Goal: Task Accomplishment & Management: Manage account settings

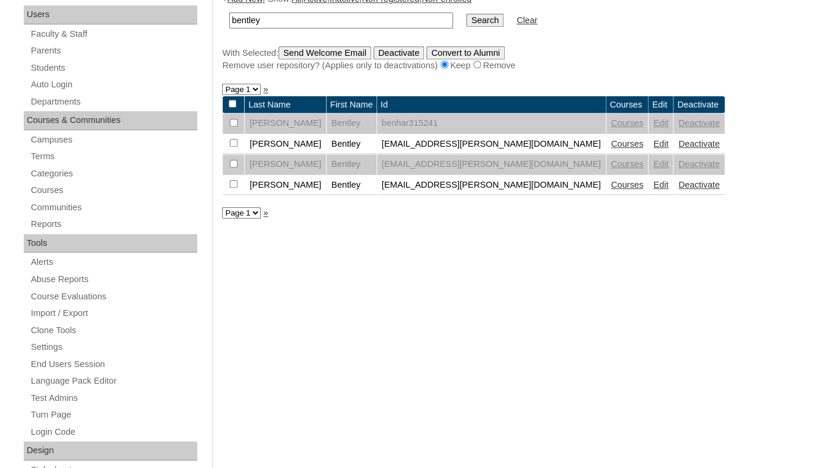
scroll to position [246, 0]
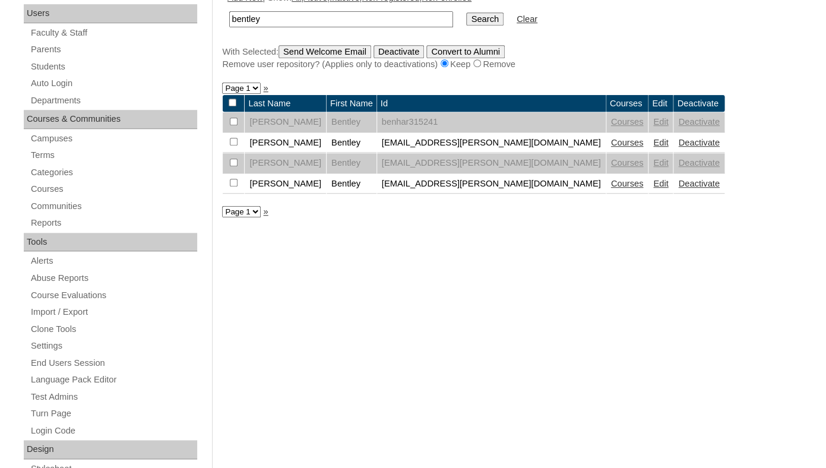
click at [611, 188] on link "Courses" at bounding box center [627, 184] width 33 height 10
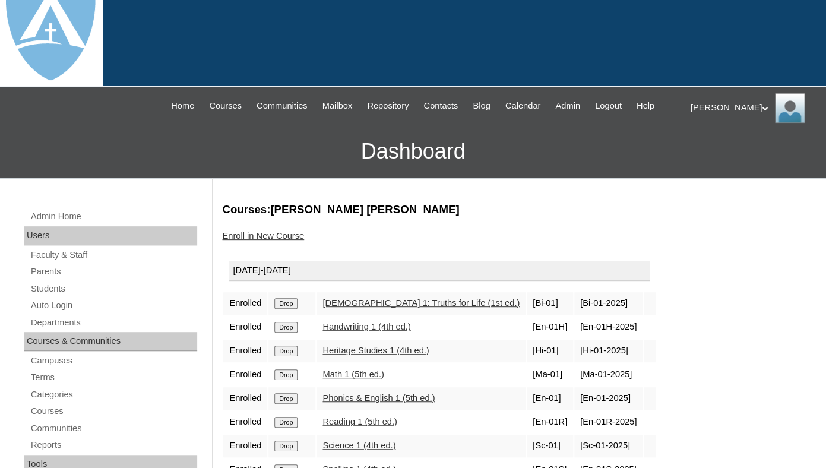
scroll to position [176, 0]
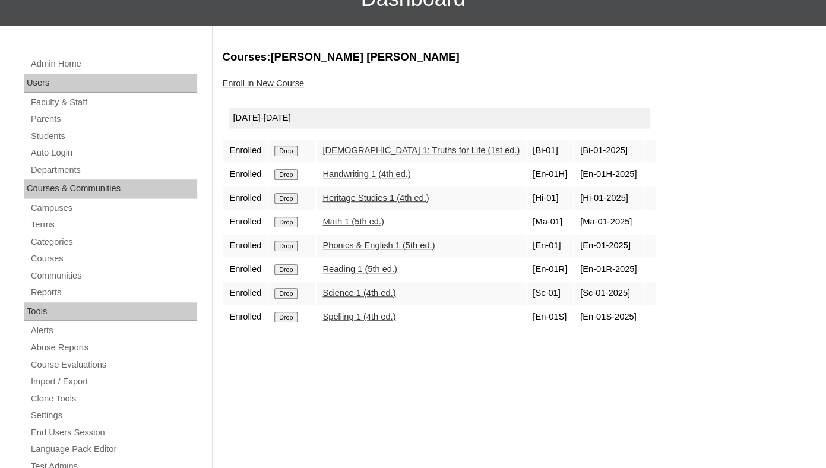
click at [286, 156] on input "Drop" at bounding box center [285, 151] width 23 height 11
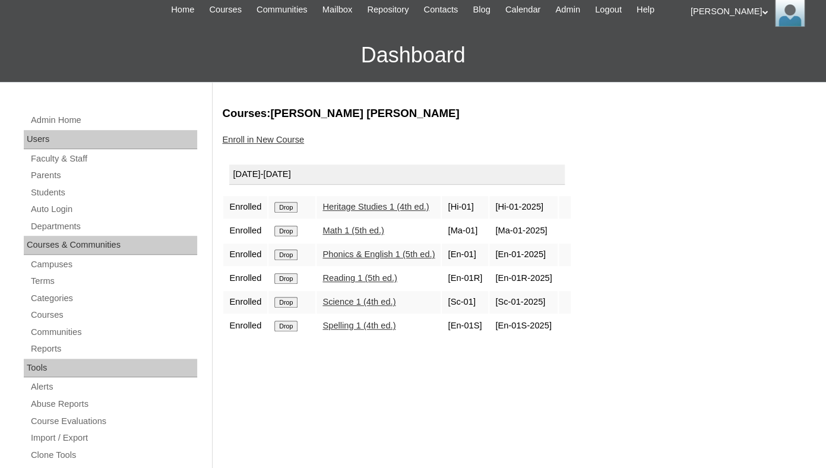
scroll to position [130, 0]
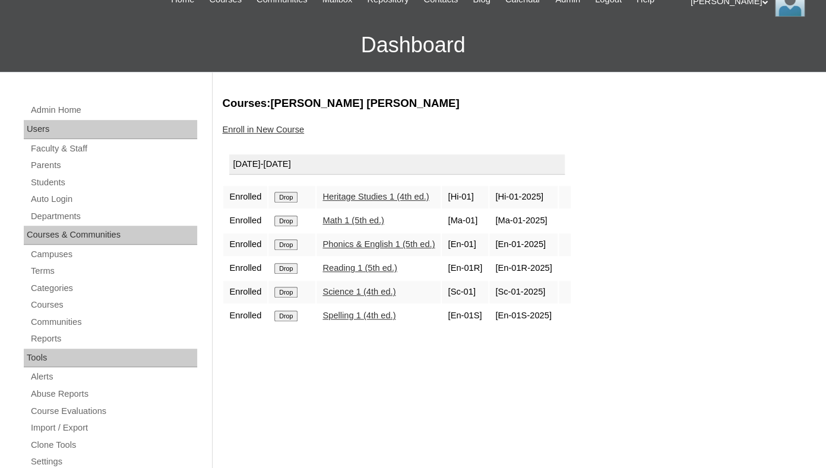
click at [292, 203] on input "Drop" at bounding box center [285, 197] width 23 height 11
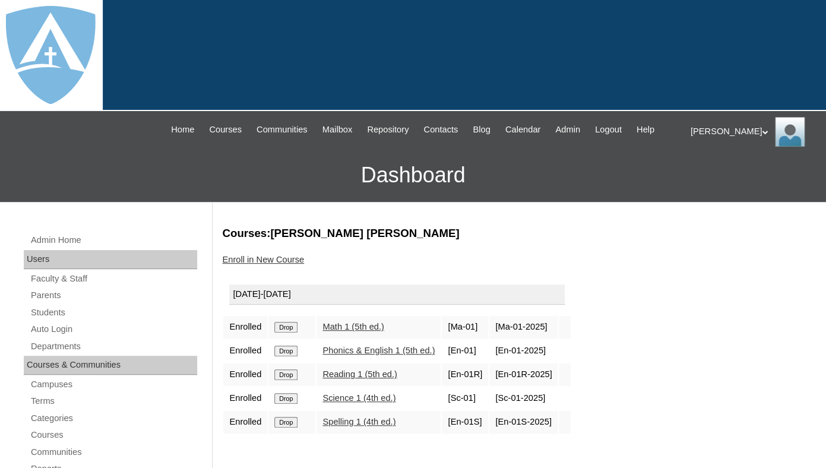
click at [293, 333] on input "Drop" at bounding box center [285, 327] width 23 height 11
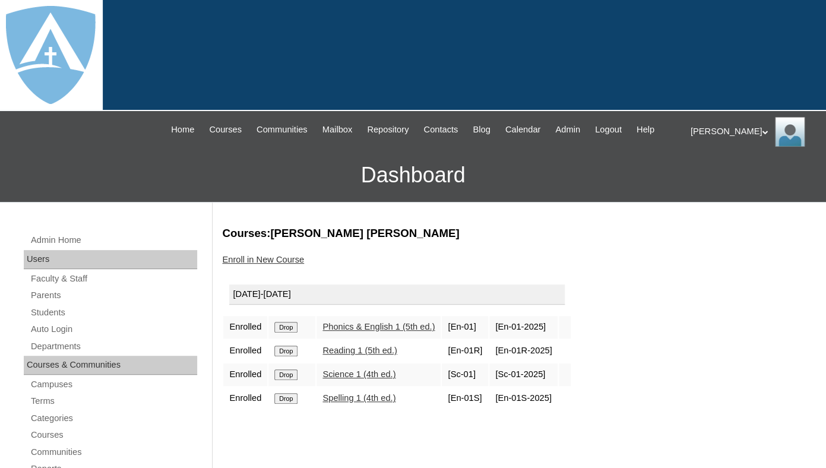
click at [292, 333] on input "Drop" at bounding box center [285, 327] width 23 height 11
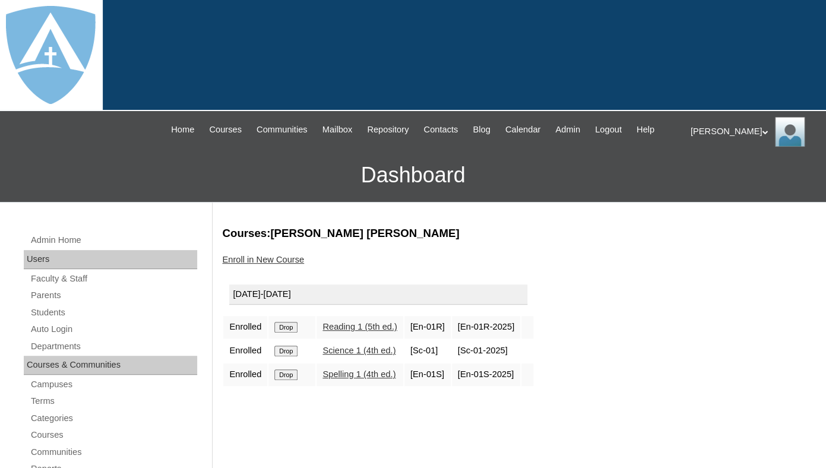
click at [290, 333] on input "Drop" at bounding box center [285, 327] width 23 height 11
drag, startPoint x: 0, startPoint y: 0, endPoint x: 290, endPoint y: 337, distance: 444.3
click at [290, 333] on input "Drop" at bounding box center [285, 327] width 23 height 11
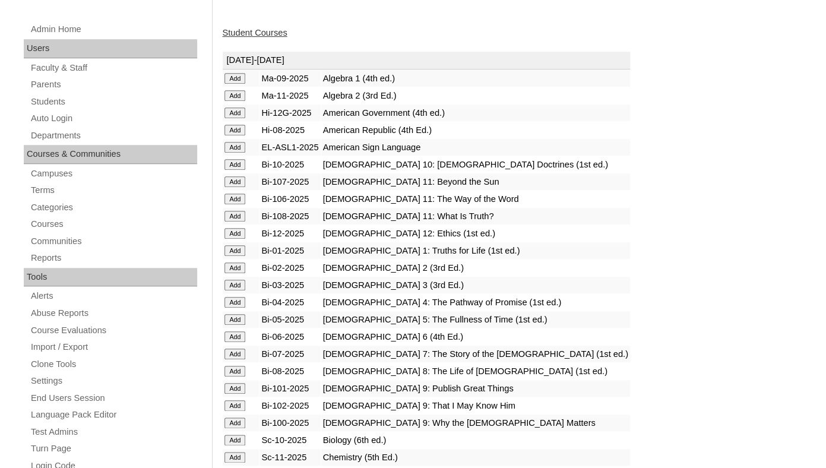
scroll to position [213, 0]
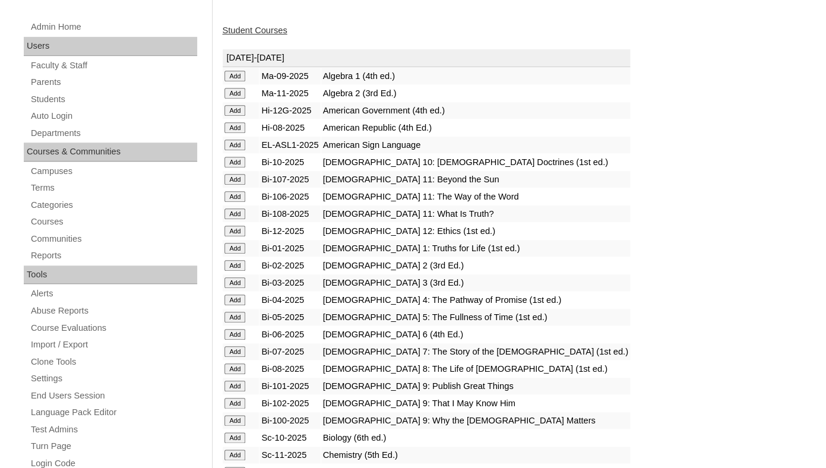
click at [238, 81] on input "Add" at bounding box center [235, 76] width 21 height 11
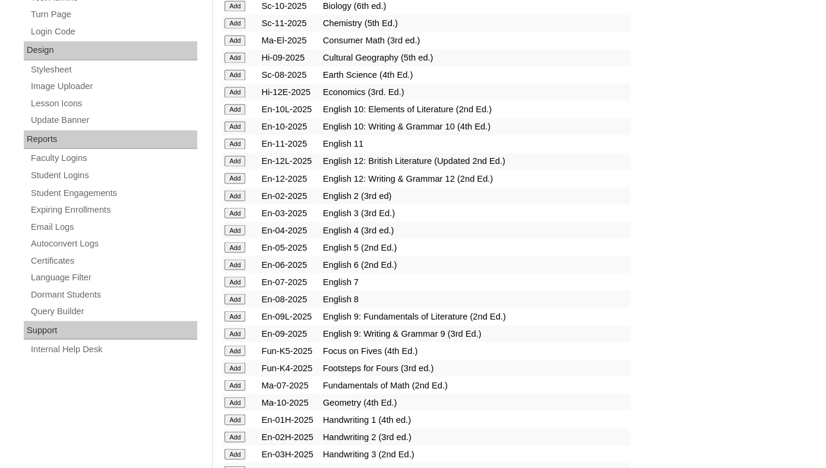
scroll to position [650, 0]
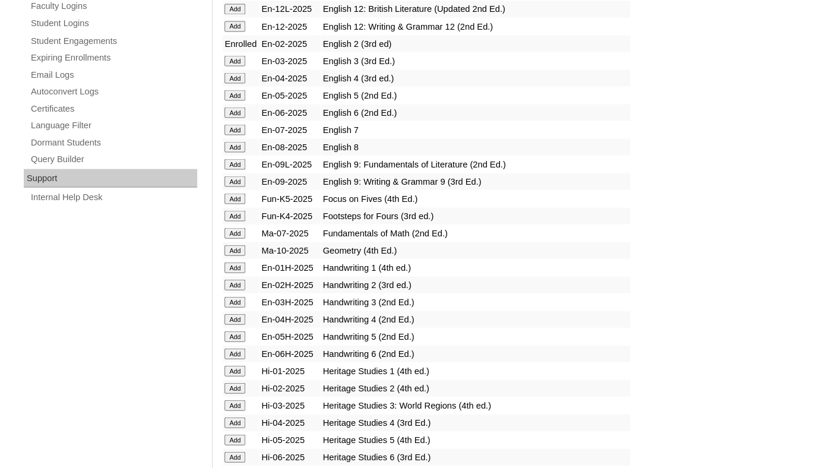
scroll to position [812, 0]
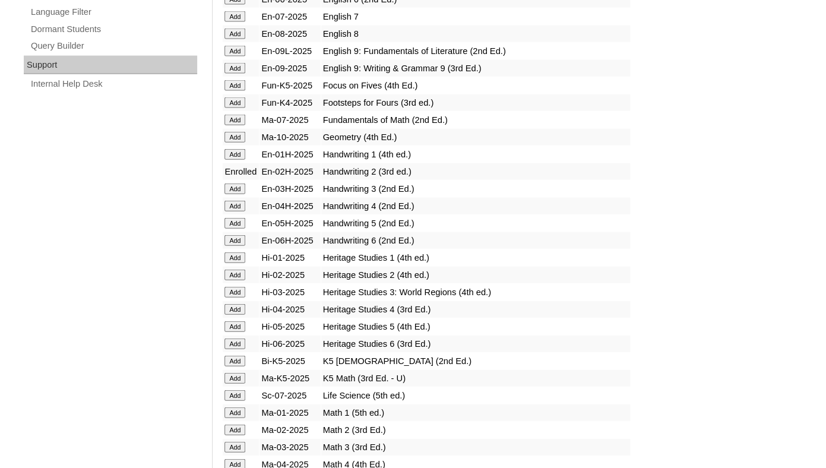
scroll to position [919, 0]
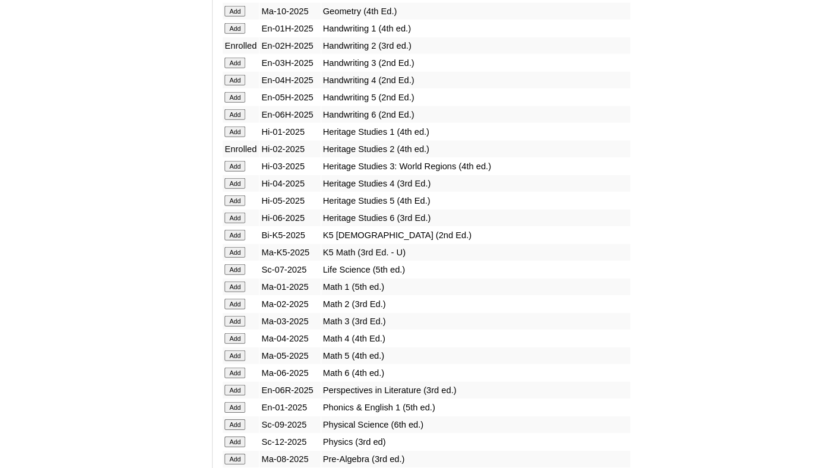
scroll to position [1107, 0]
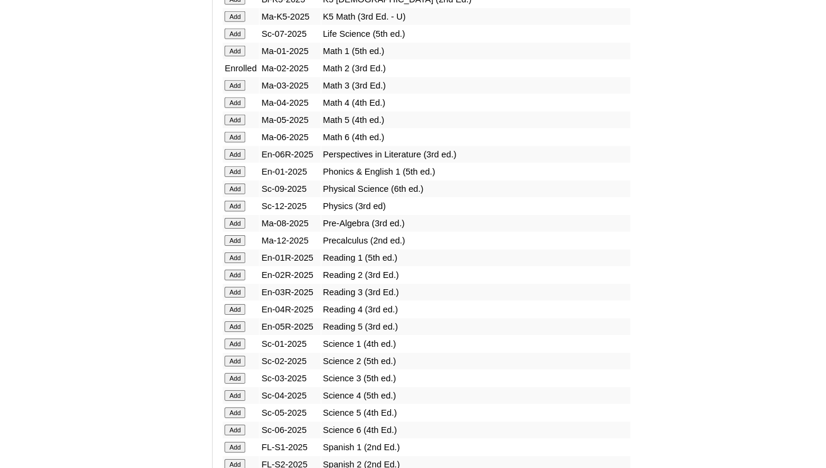
scroll to position [1286, 0]
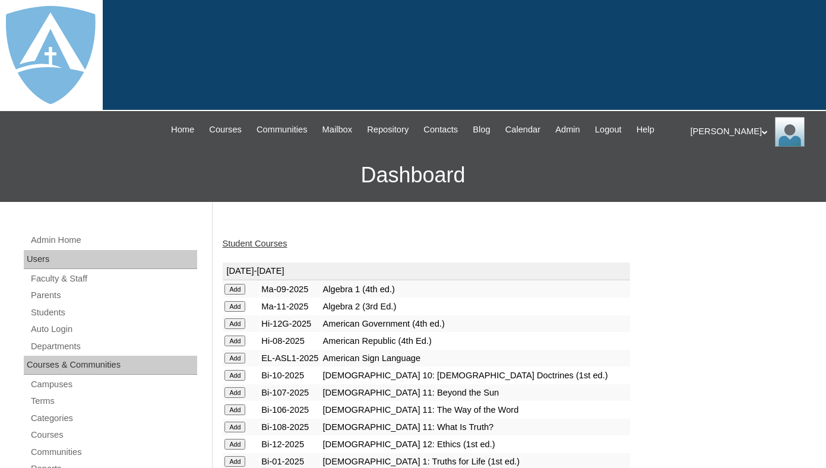
scroll to position [1494, 0]
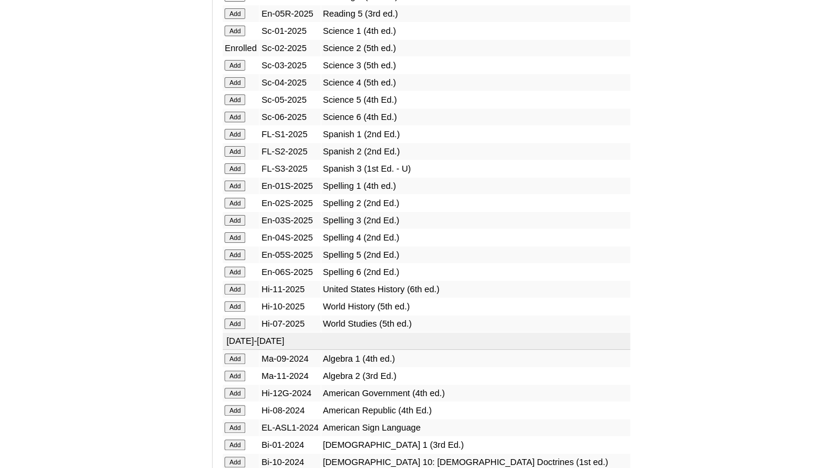
scroll to position [1587, 0]
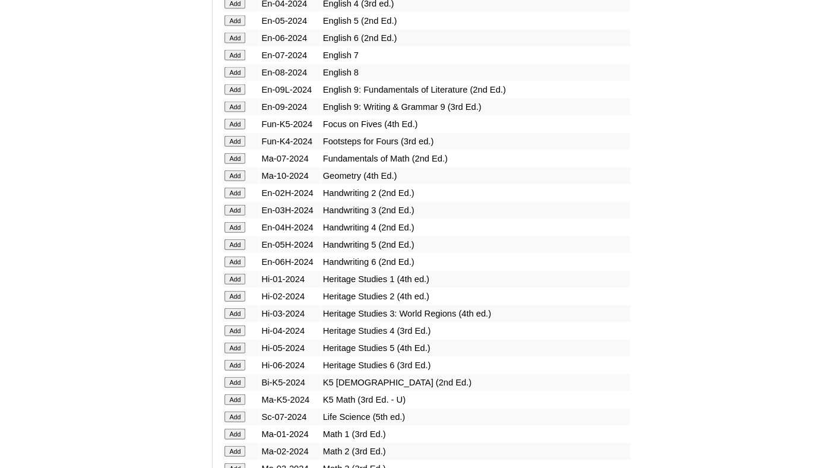
scroll to position [2562, 0]
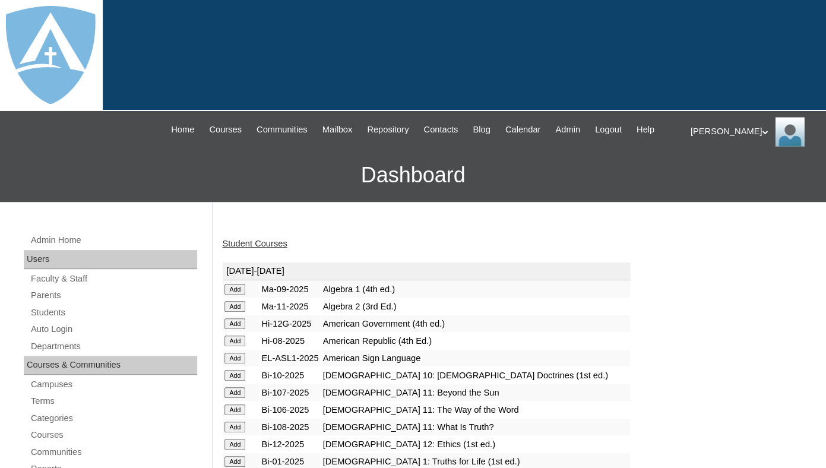
click at [269, 248] on link "Student Courses" at bounding box center [254, 244] width 65 height 10
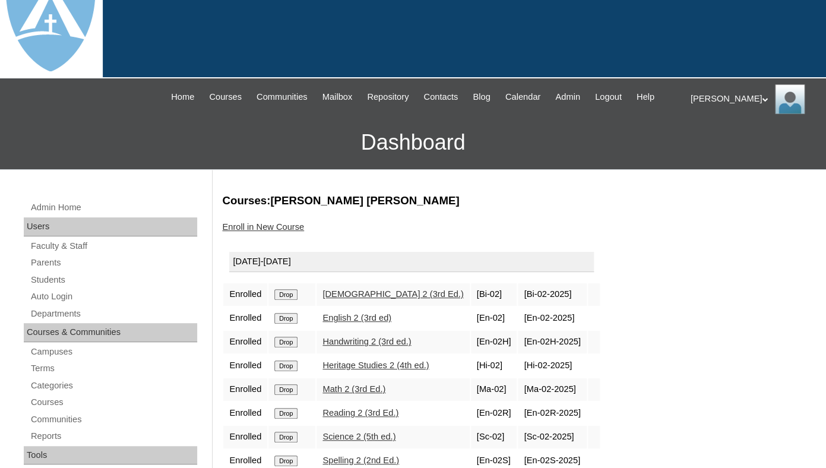
scroll to position [35, 0]
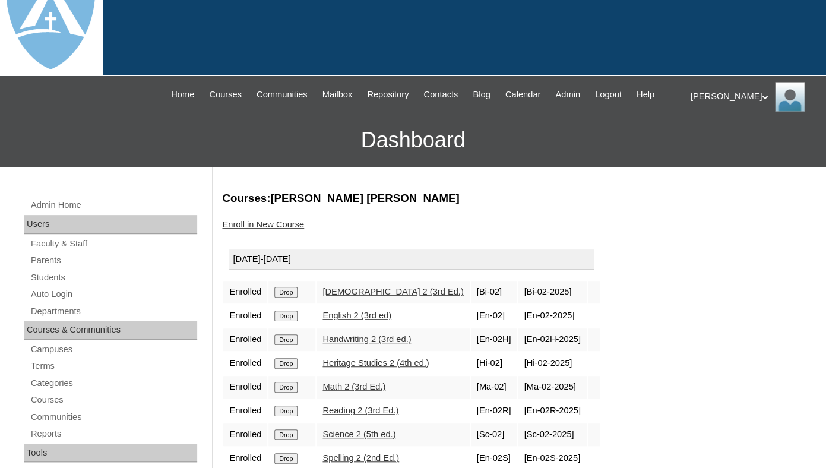
click at [290, 298] on input "Drop" at bounding box center [285, 292] width 23 height 11
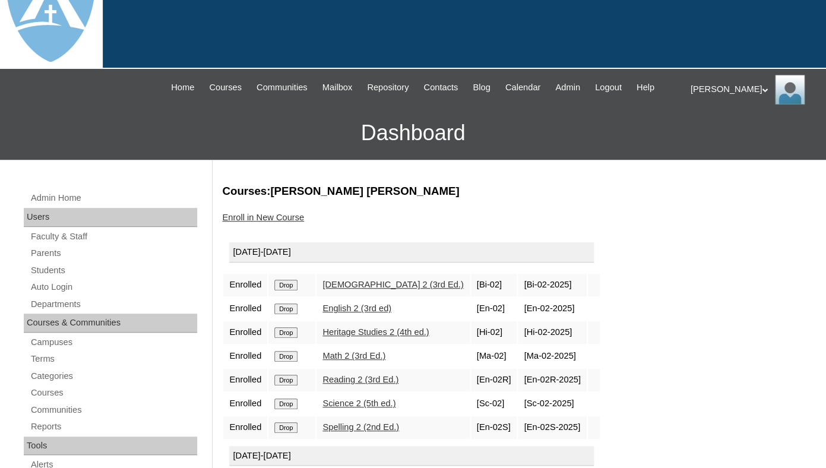
scroll to position [37, 0]
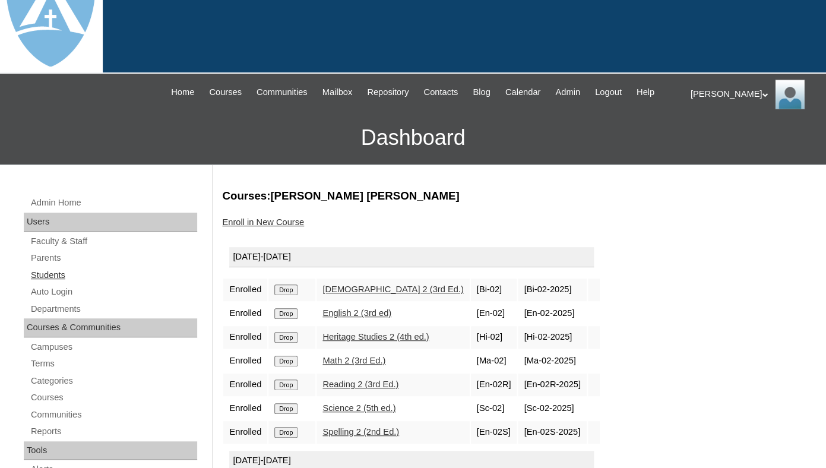
click at [52, 283] on link "Students" at bounding box center [114, 275] width 168 height 15
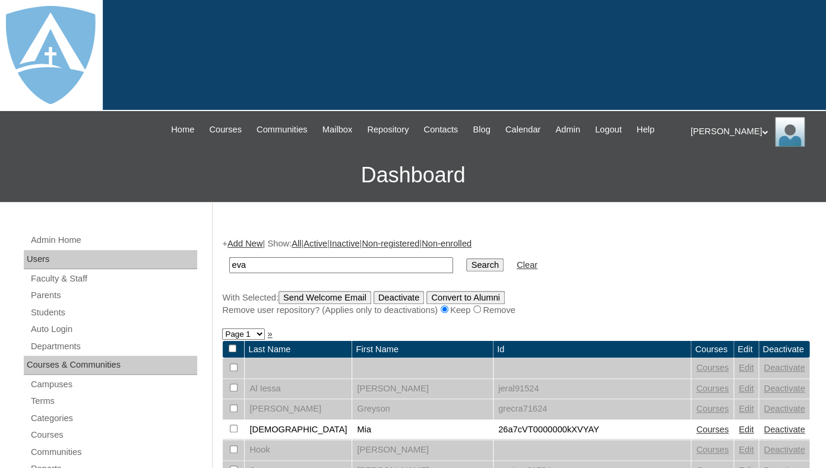
type input "eva"
click at [466, 258] on input "Search" at bounding box center [484, 264] width 37 height 13
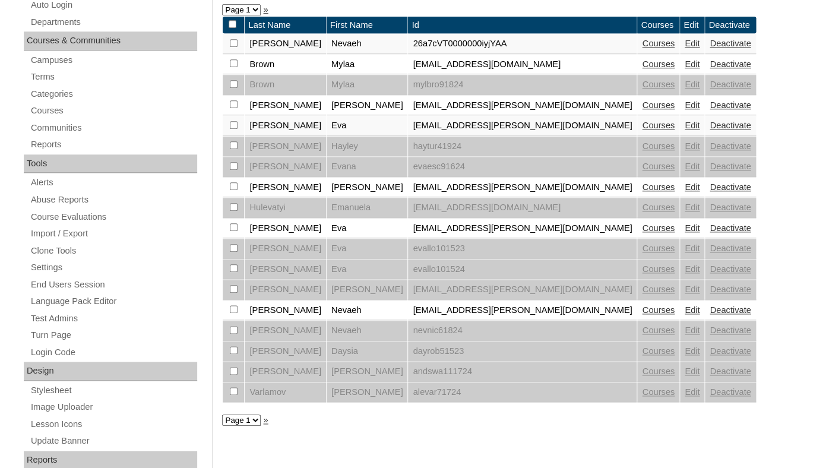
scroll to position [327, 0]
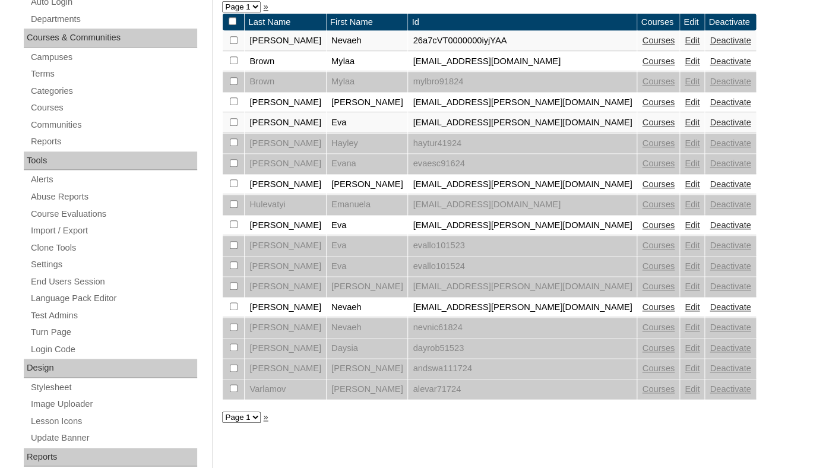
click at [642, 230] on link "Courses" at bounding box center [658, 225] width 33 height 10
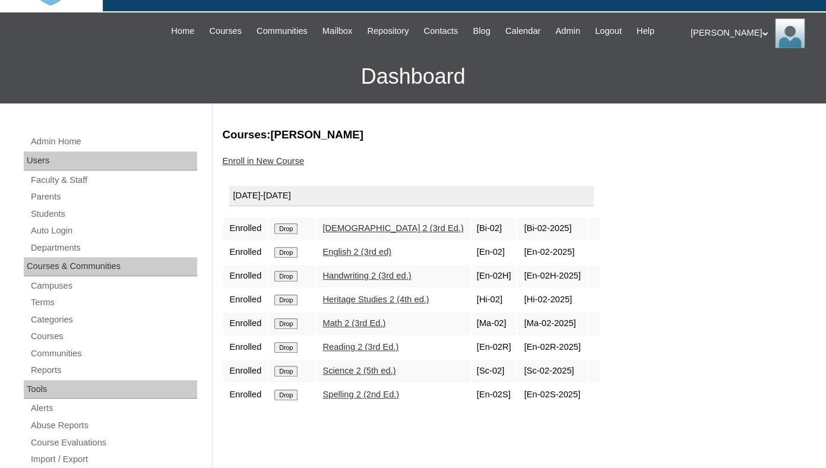
scroll to position [144, 0]
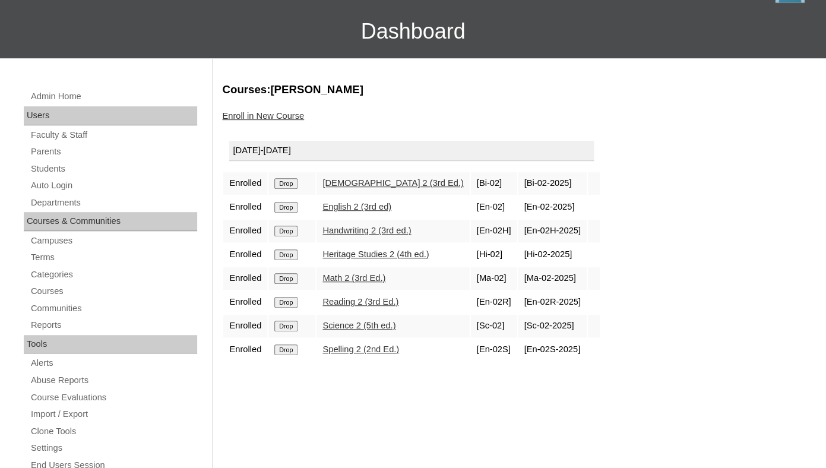
click at [280, 189] on input "Drop" at bounding box center [285, 183] width 23 height 11
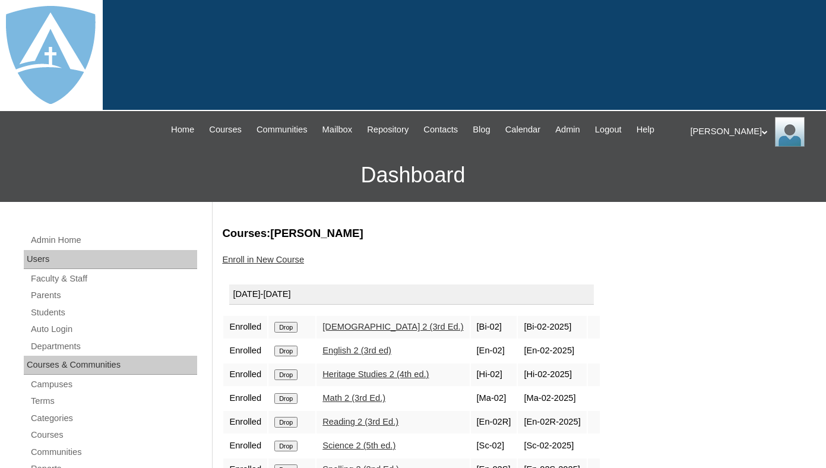
click at [289, 264] on link "Enroll in New Course" at bounding box center [263, 260] width 82 height 10
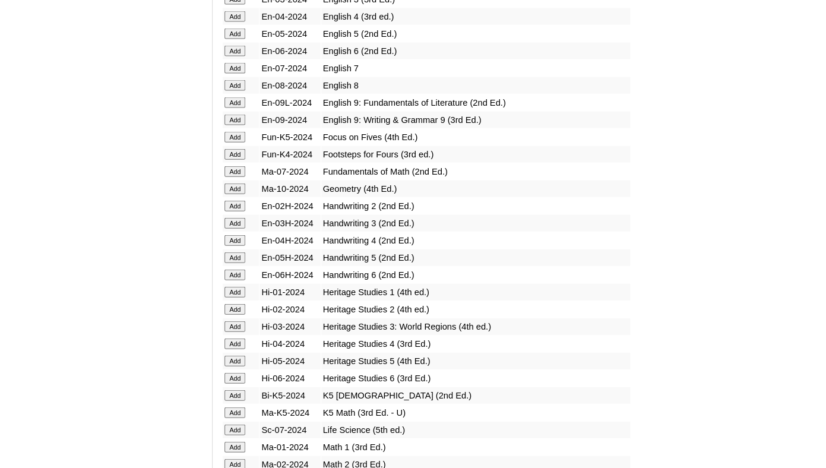
scroll to position [2574, 0]
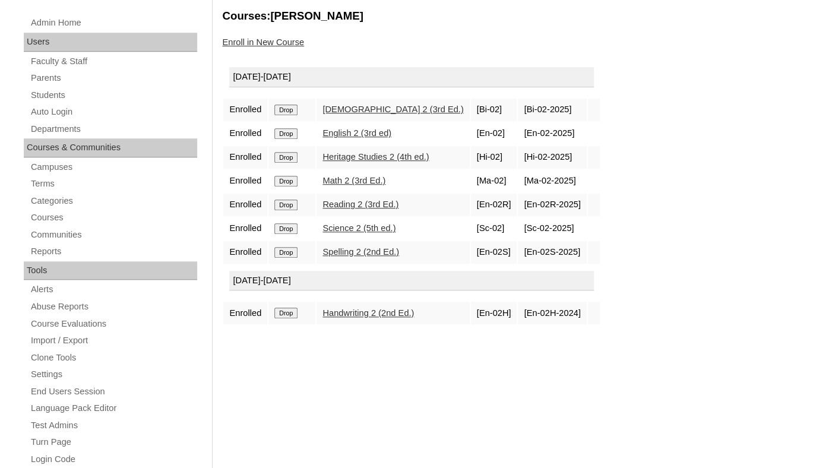
scroll to position [223, 0]
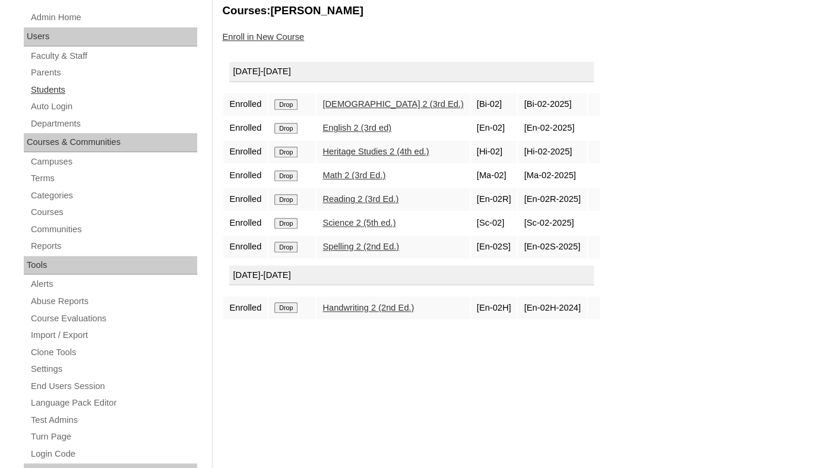
click at [55, 97] on link "Students" at bounding box center [114, 90] width 168 height 15
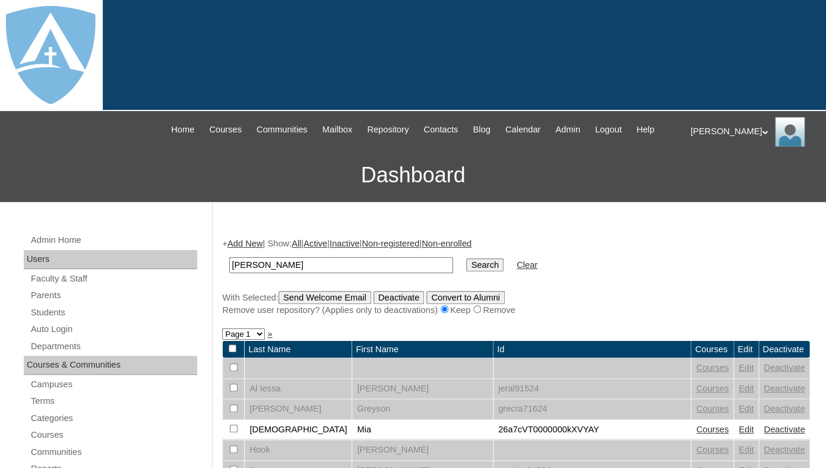
type input "martin"
click at [466, 258] on input "Search" at bounding box center [484, 264] width 37 height 13
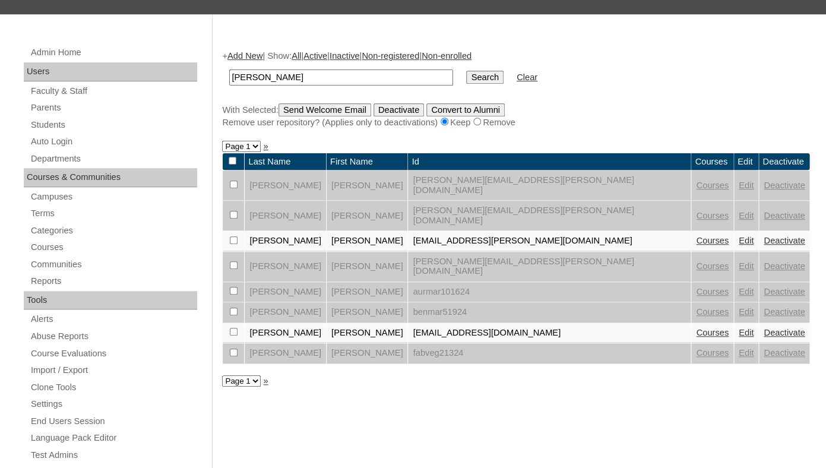
scroll to position [195, 0]
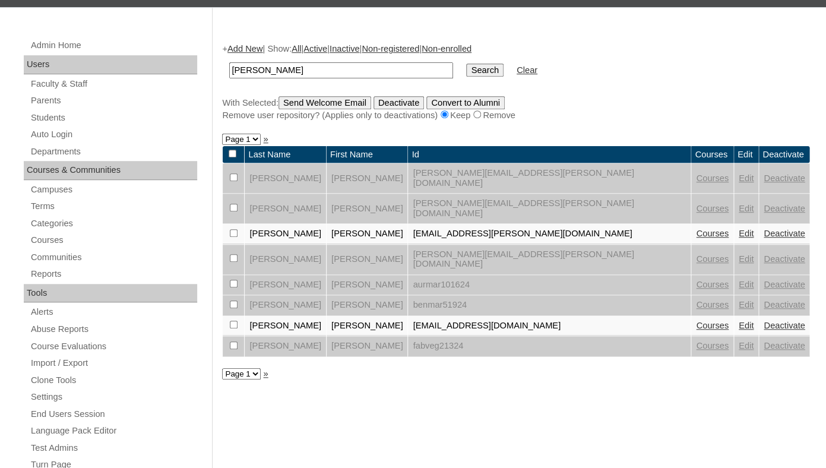
click at [696, 229] on link "Courses" at bounding box center [712, 234] width 33 height 10
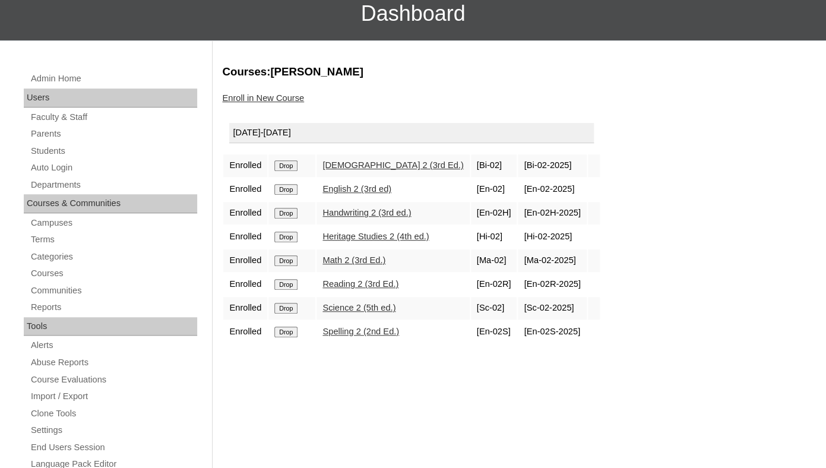
scroll to position [169, 0]
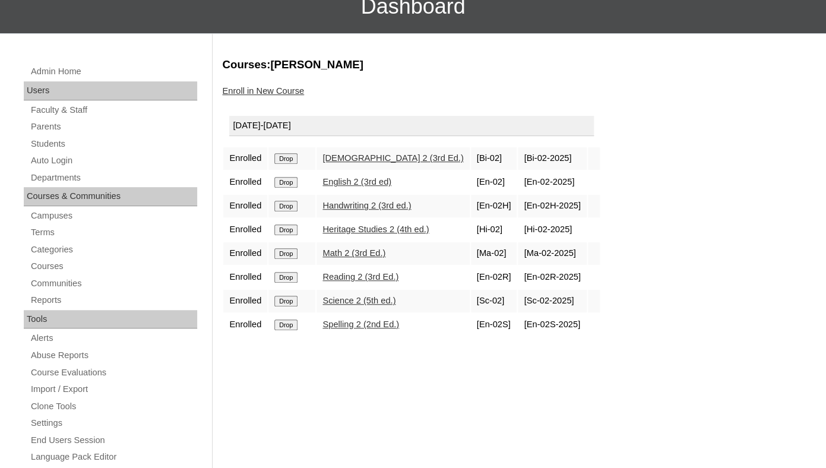
click at [285, 164] on input "Drop" at bounding box center [285, 158] width 23 height 11
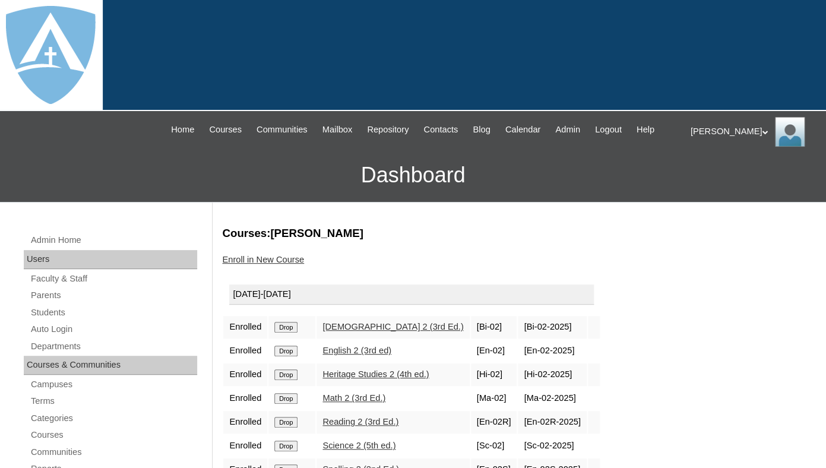
click at [263, 264] on link "Enroll in New Course" at bounding box center [263, 260] width 82 height 10
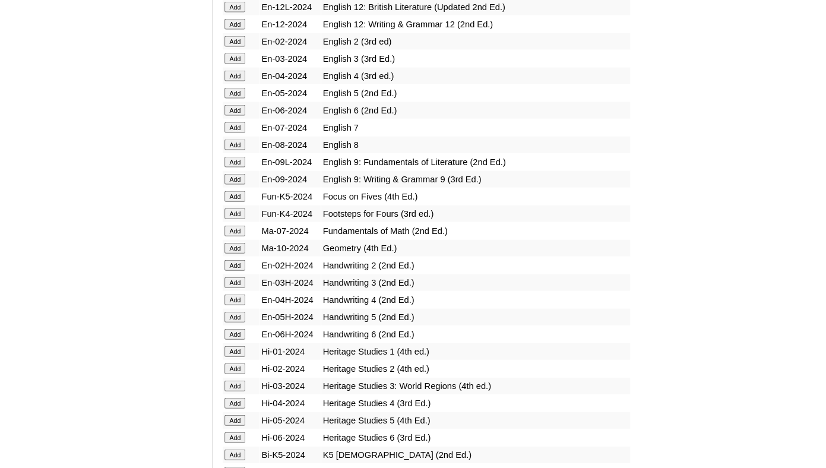
scroll to position [2489, 0]
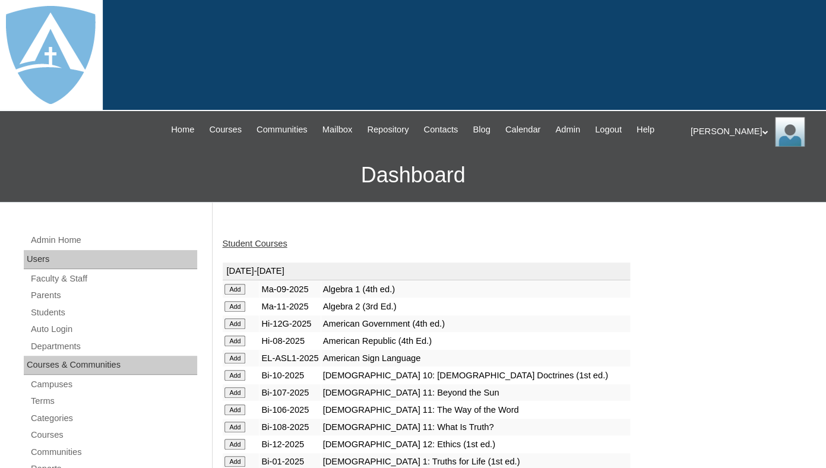
click at [250, 248] on link "Student Courses" at bounding box center [254, 244] width 65 height 10
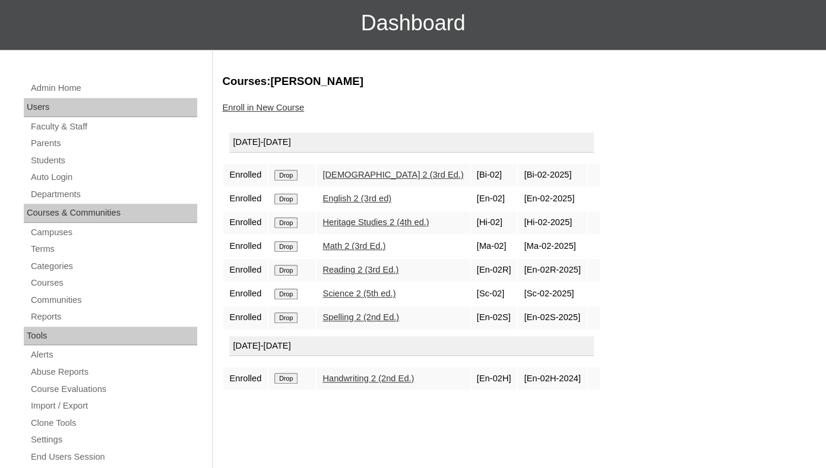
scroll to position [166, 0]
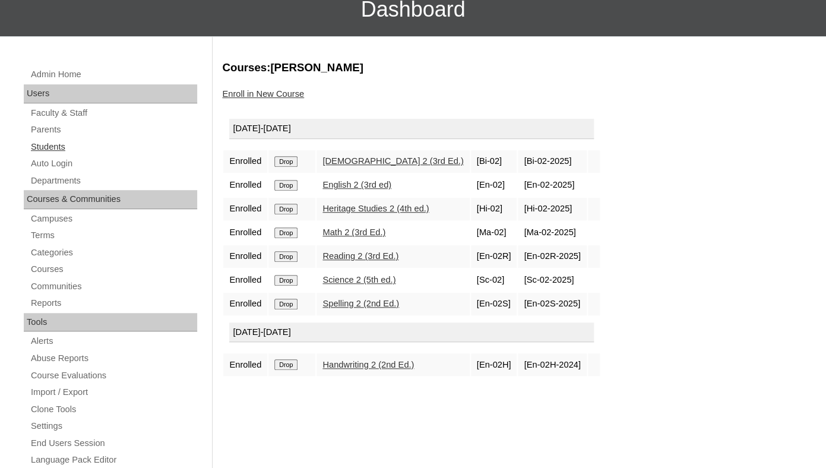
click at [57, 154] on link "Students" at bounding box center [114, 147] width 168 height 15
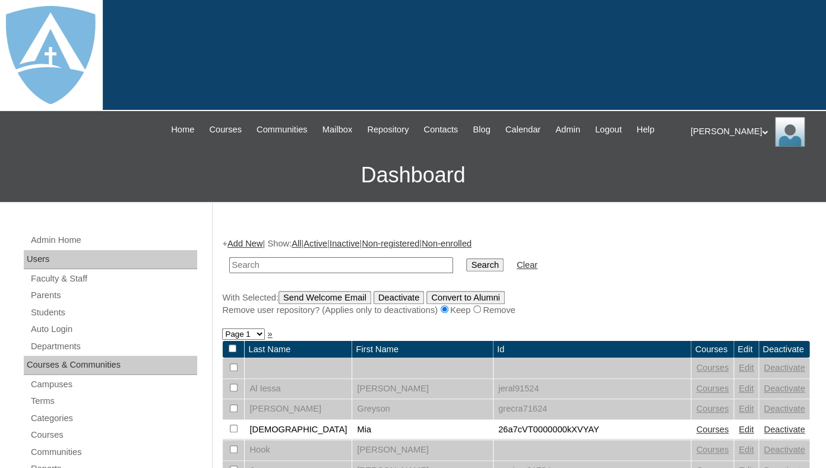
click at [280, 273] on input "text" at bounding box center [341, 265] width 224 height 16
type input "[PERSON_NAME]"
click at [466, 258] on input "Search" at bounding box center [484, 264] width 37 height 13
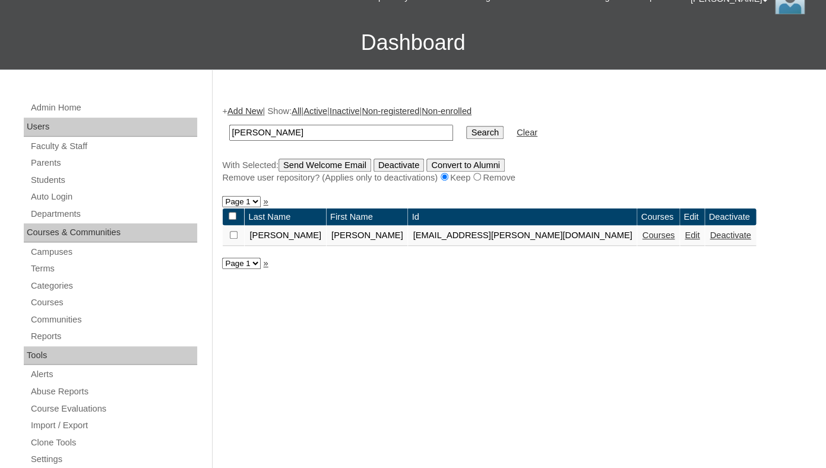
scroll to position [139, 0]
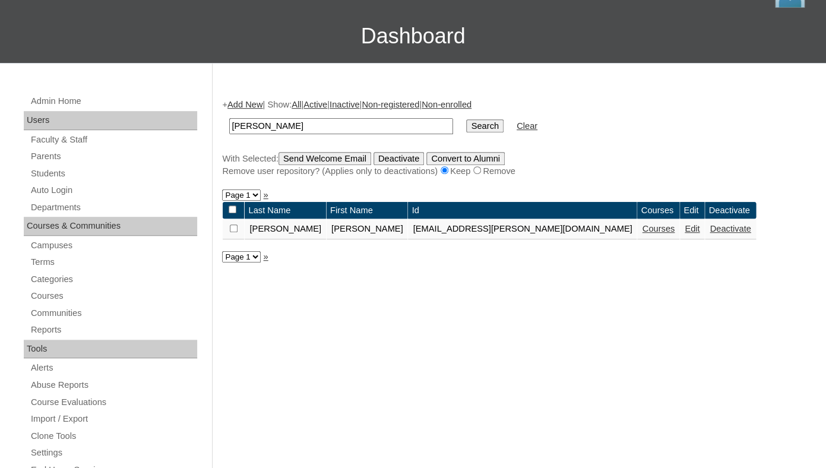
click at [642, 233] on link "Courses" at bounding box center [658, 229] width 33 height 10
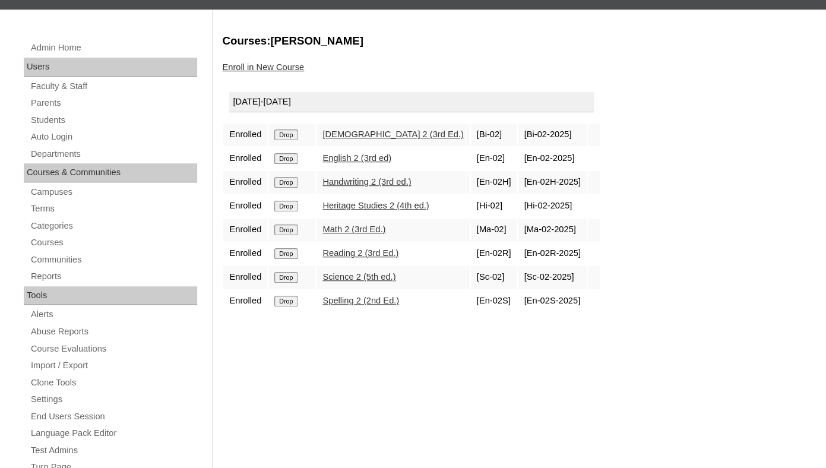
scroll to position [214, 0]
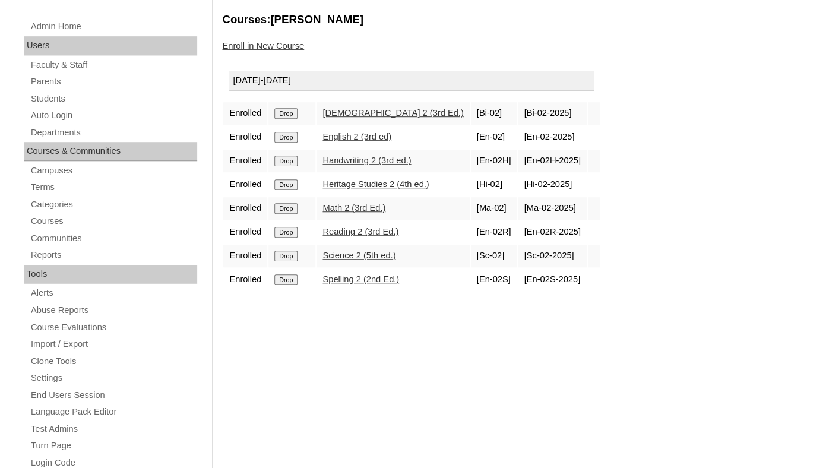
click at [287, 119] on input "Drop" at bounding box center [285, 113] width 23 height 11
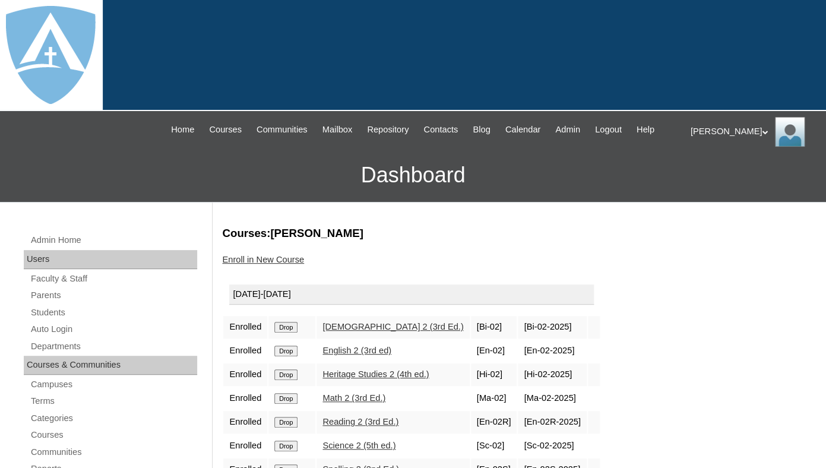
click at [265, 264] on link "Enroll in New Course" at bounding box center [263, 260] width 82 height 10
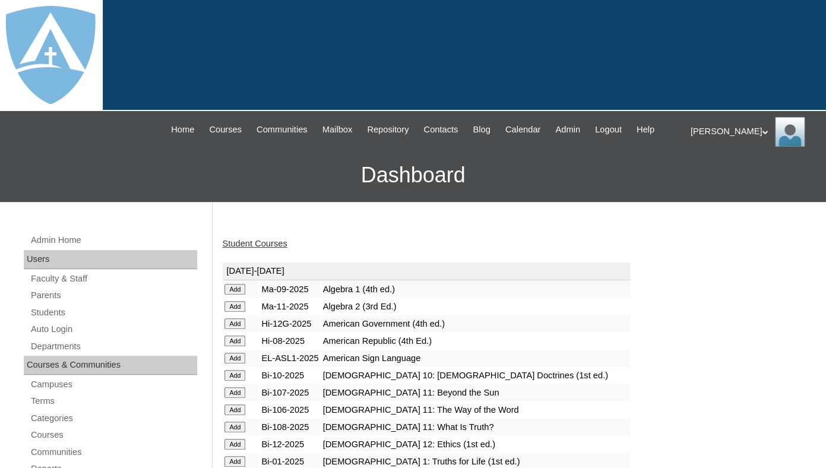
click at [270, 248] on link "Student Courses" at bounding box center [254, 244] width 65 height 10
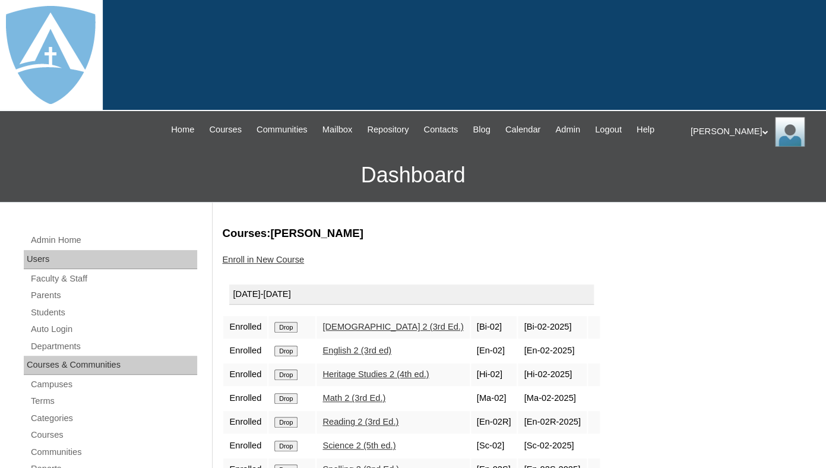
click at [271, 264] on link "Enroll in New Course" at bounding box center [263, 260] width 82 height 10
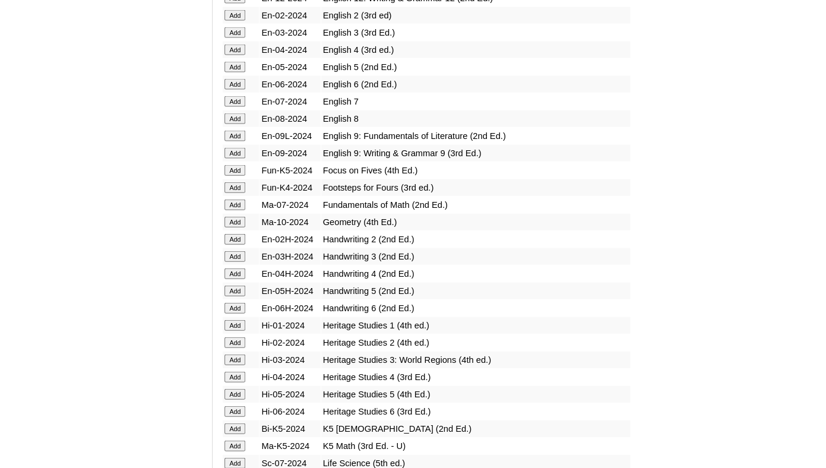
scroll to position [2516, 0]
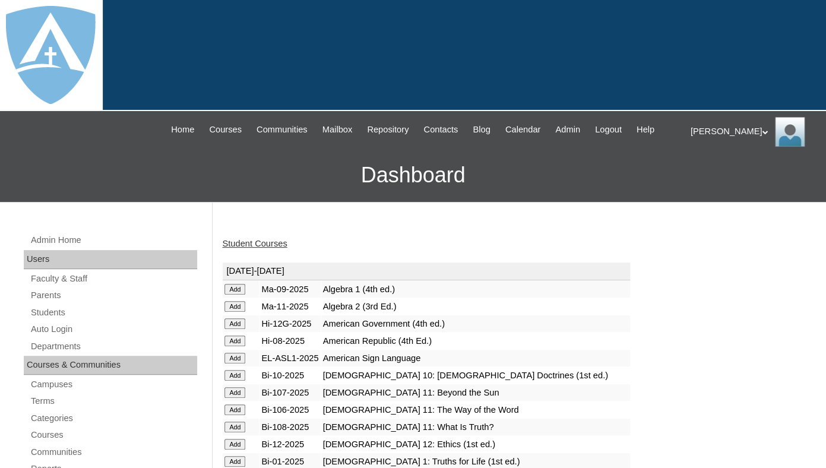
click at [259, 248] on link "Student Courses" at bounding box center [254, 244] width 65 height 10
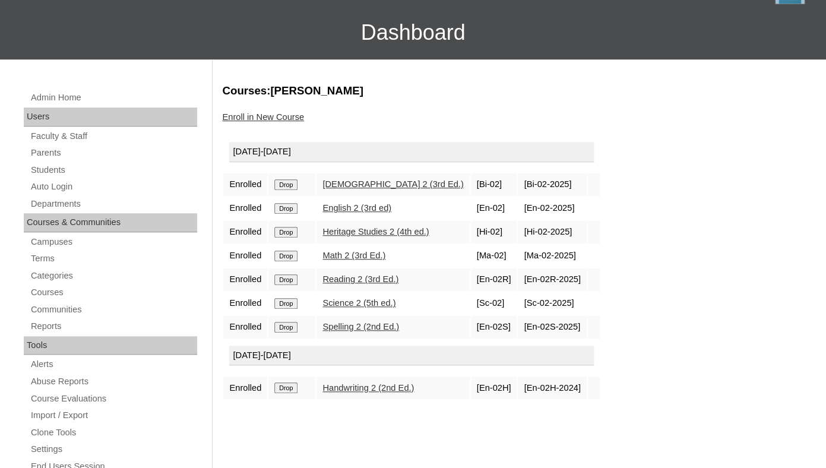
scroll to position [147, 0]
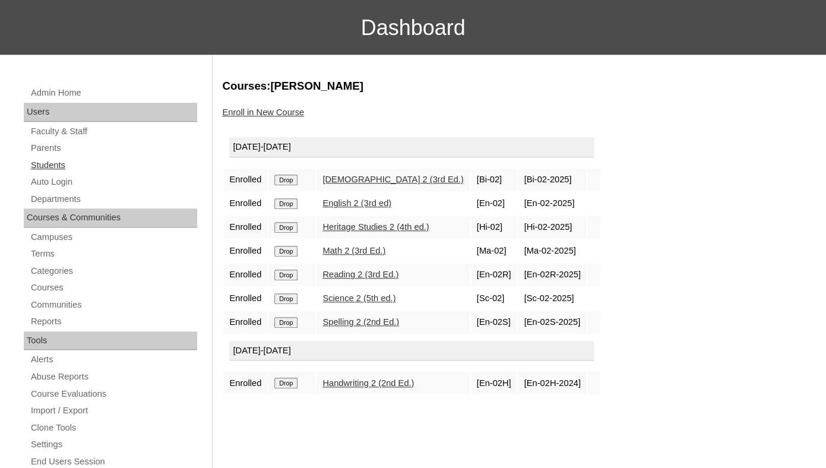
click at [48, 173] on link "Students" at bounding box center [114, 165] width 168 height 15
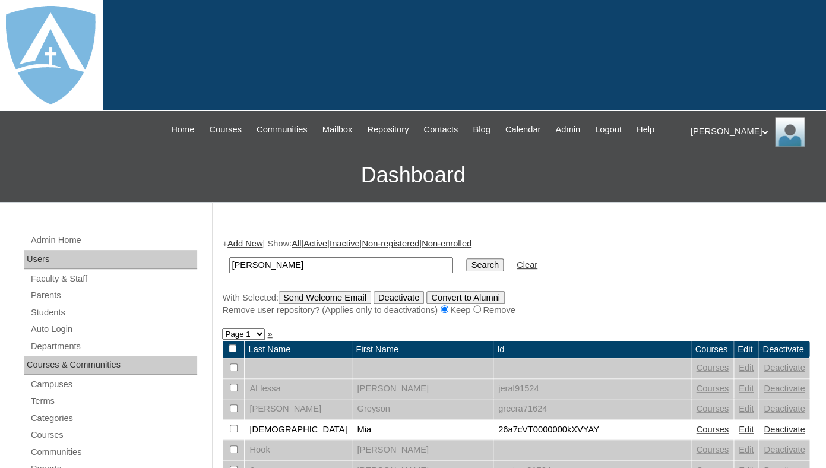
type input "ladue"
click at [466, 258] on input "Search" at bounding box center [484, 264] width 37 height 13
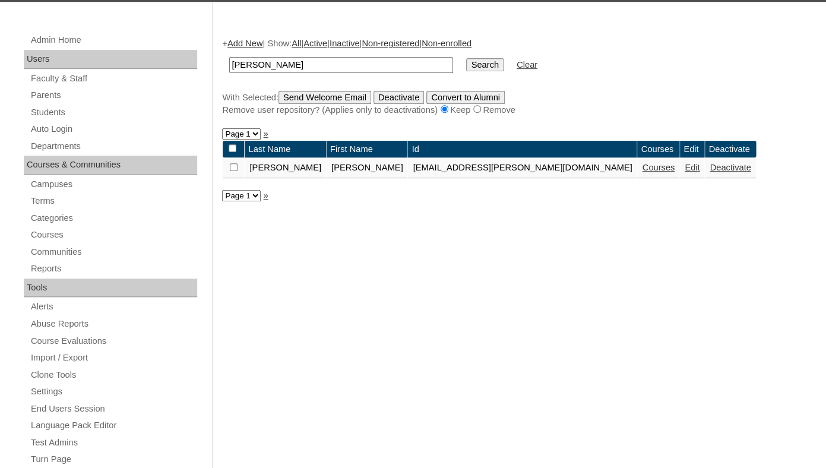
scroll to position [209, 0]
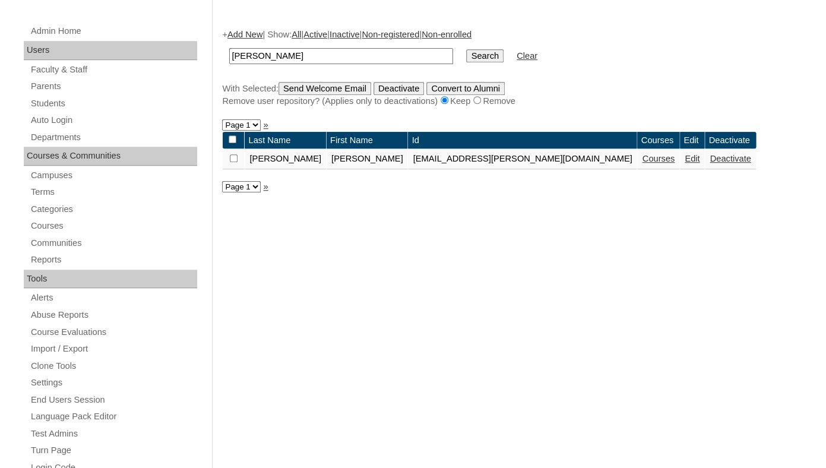
click at [642, 163] on link "Courses" at bounding box center [658, 159] width 33 height 10
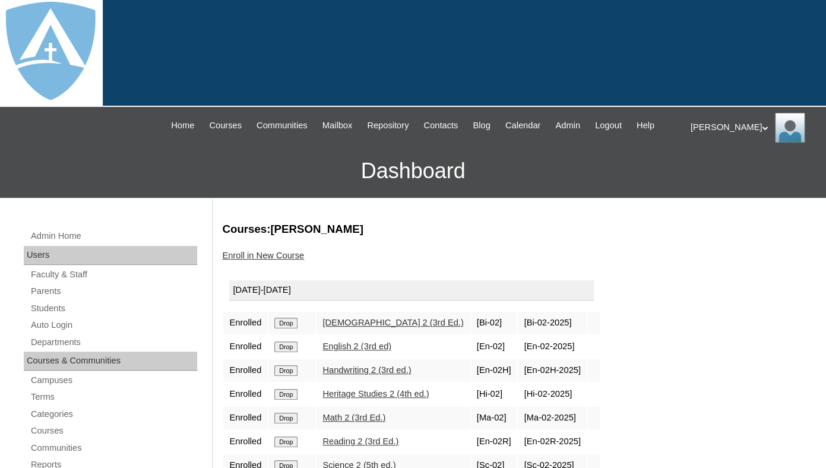
scroll to position [118, 0]
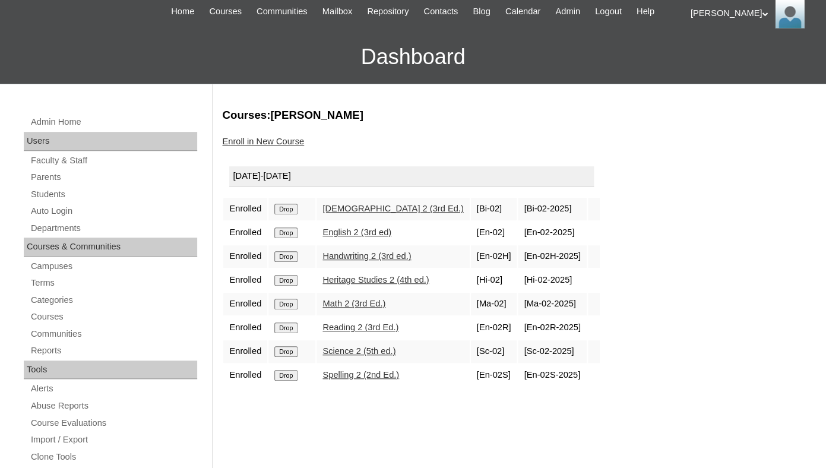
click at [289, 204] on input "Drop" at bounding box center [285, 209] width 23 height 11
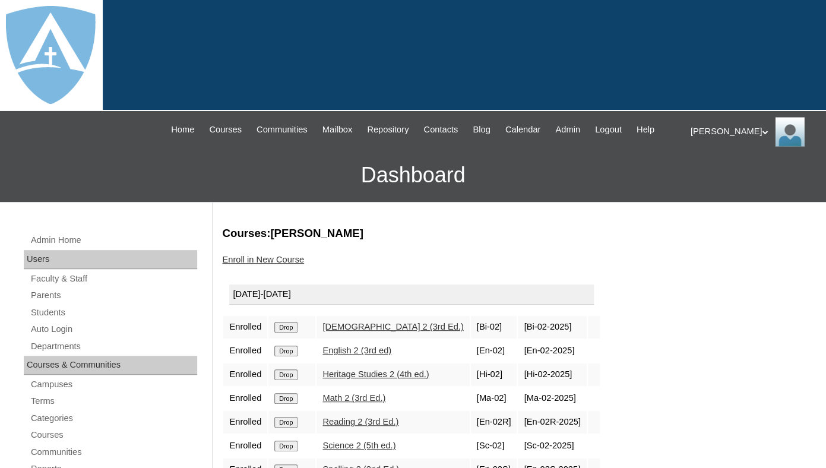
click at [265, 264] on link "Enroll in New Course" at bounding box center [263, 260] width 82 height 10
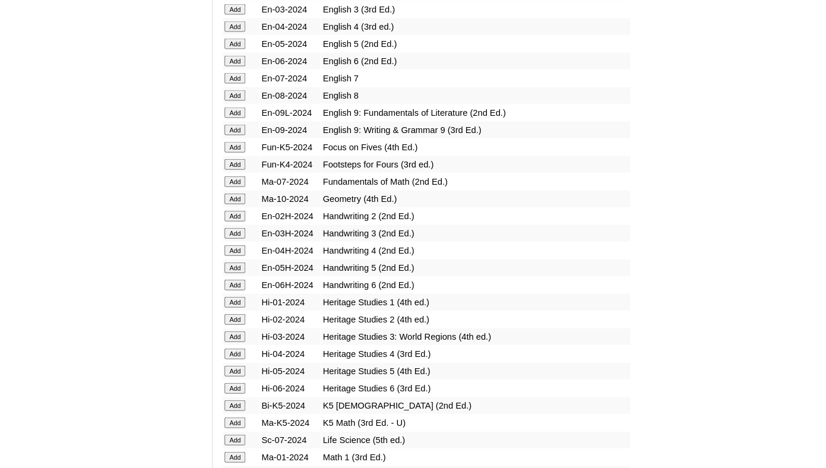
scroll to position [2559, 0]
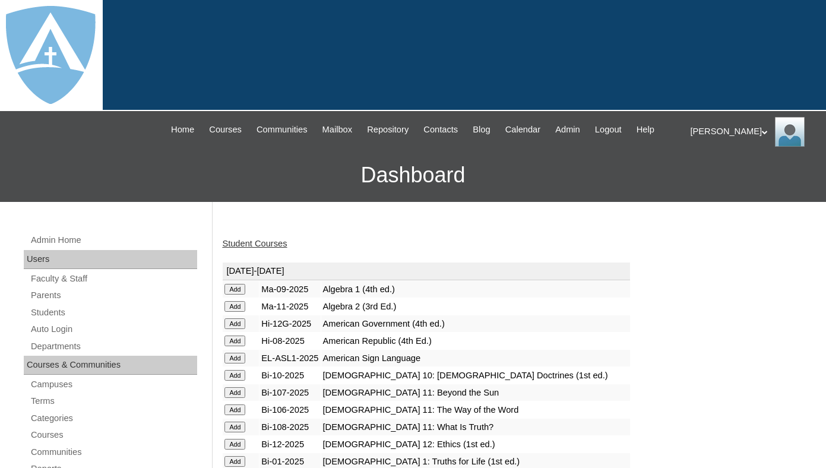
click at [252, 248] on link "Student Courses" at bounding box center [254, 244] width 65 height 10
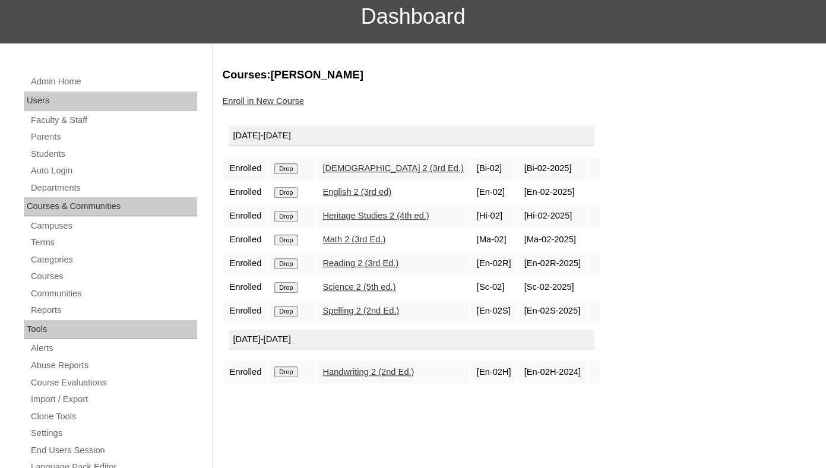
scroll to position [116, 0]
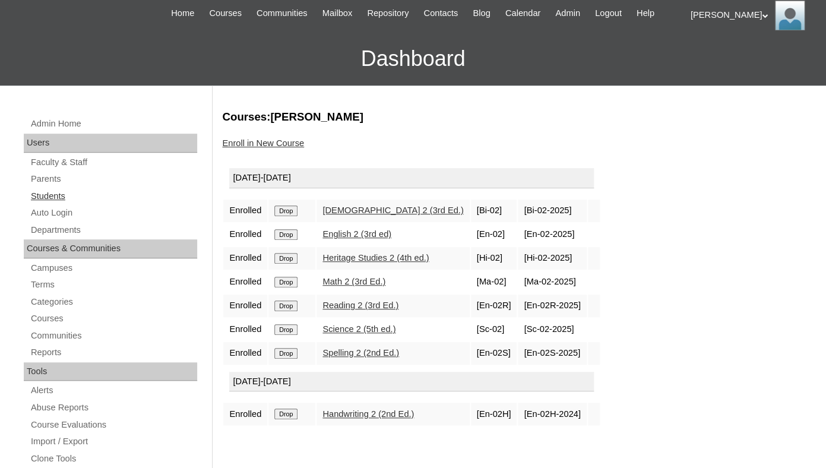
click at [59, 204] on link "Students" at bounding box center [114, 196] width 168 height 15
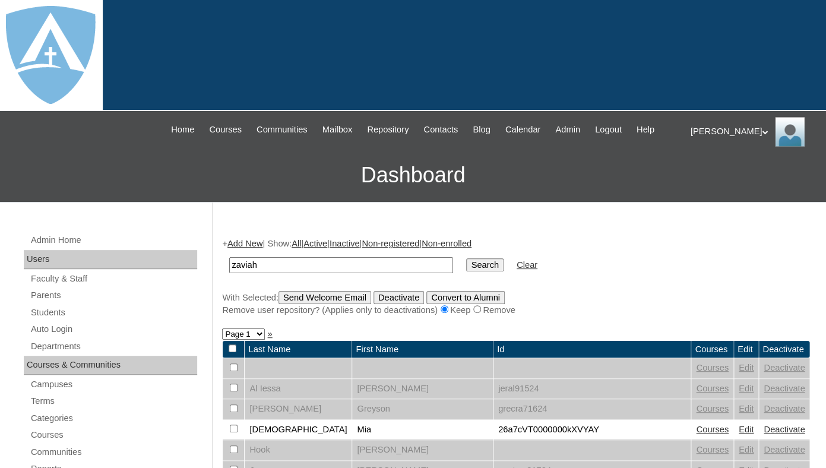
type input "zaviah"
click at [466, 258] on input "Search" at bounding box center [484, 264] width 37 height 13
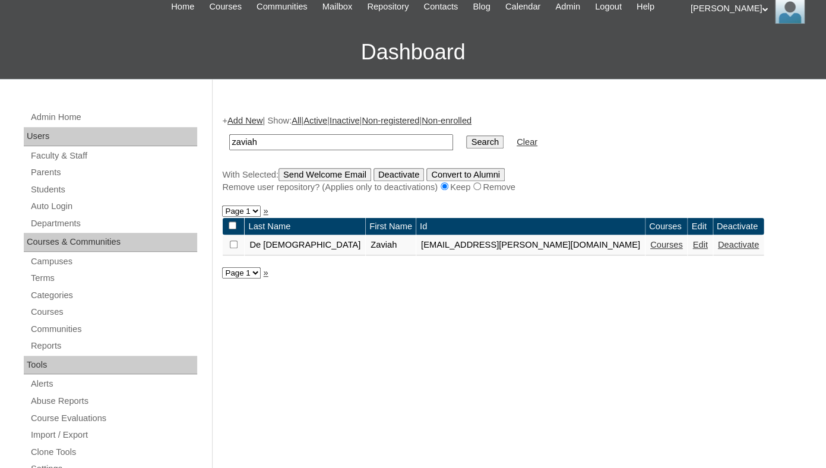
scroll to position [132, 0]
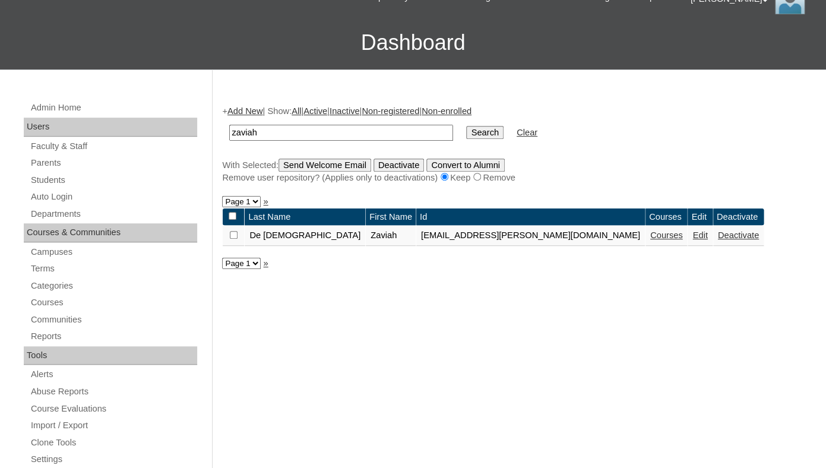
click at [650, 240] on link "Courses" at bounding box center [666, 235] width 33 height 10
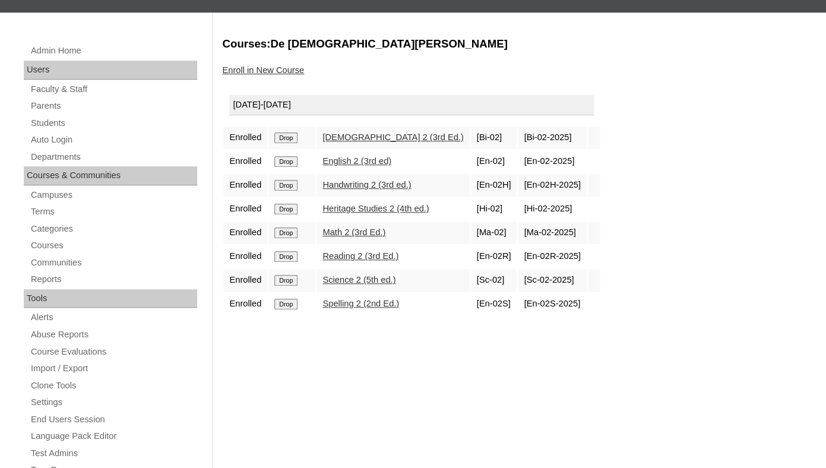
scroll to position [206, 0]
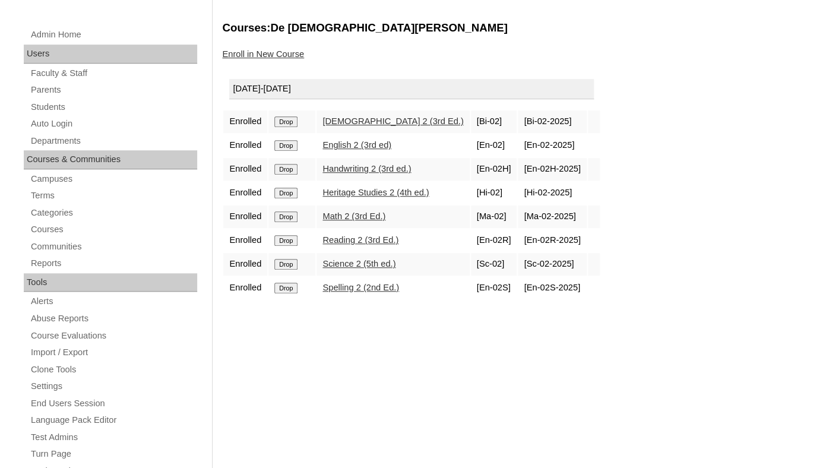
click at [295, 127] on input "Drop" at bounding box center [285, 121] width 23 height 11
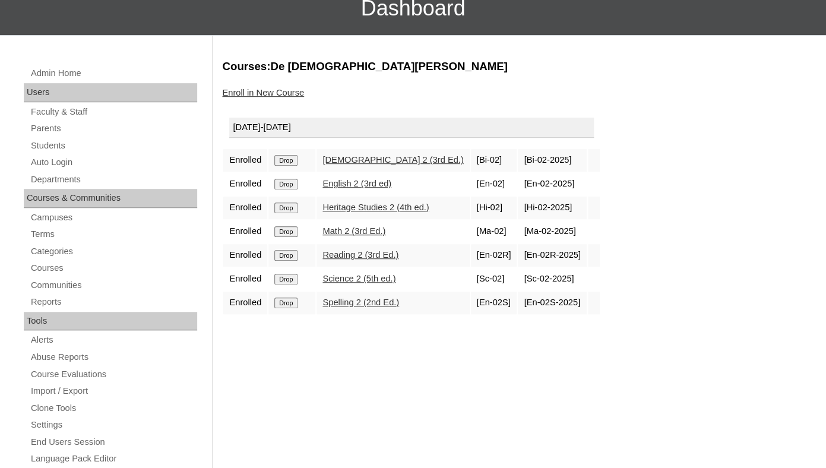
scroll to position [169, 0]
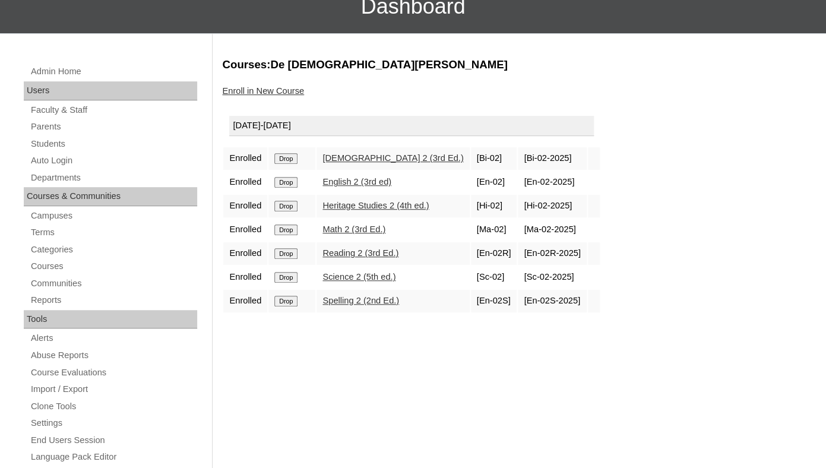
click at [264, 96] on link "Enroll in New Course" at bounding box center [263, 91] width 82 height 10
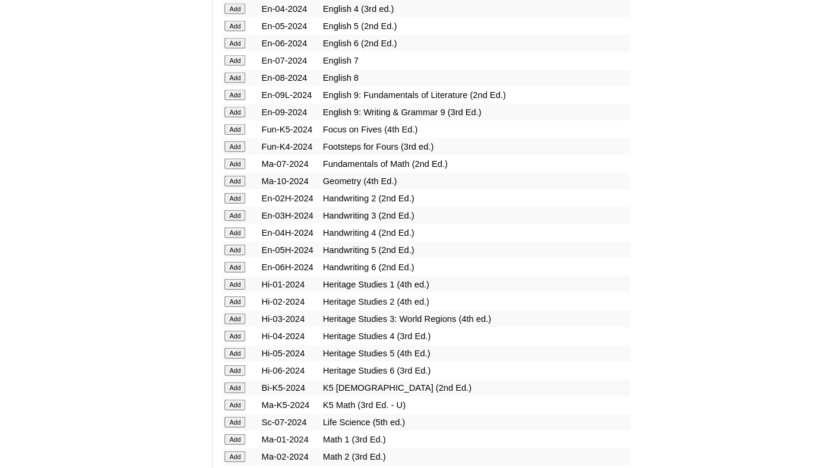
scroll to position [2560, 0]
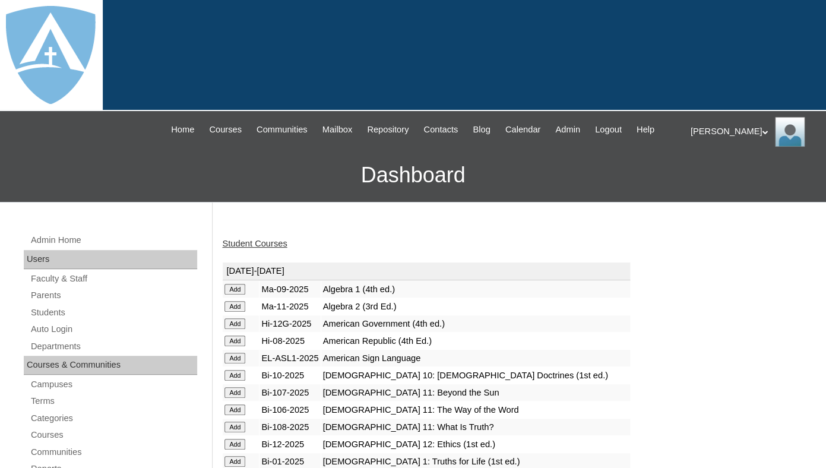
click at [263, 248] on link "Student Courses" at bounding box center [254, 244] width 65 height 10
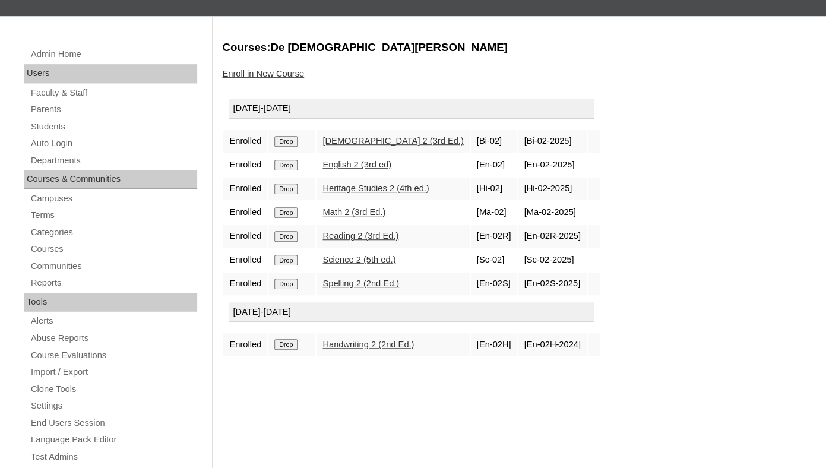
scroll to position [195, 0]
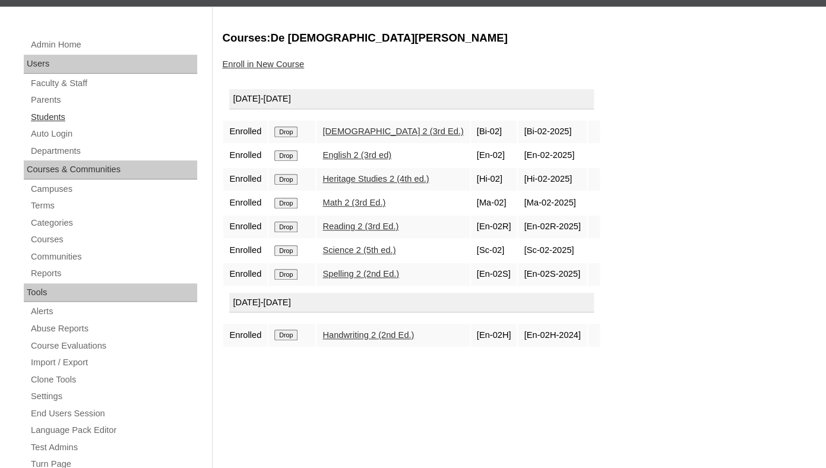
click at [43, 125] on link "Students" at bounding box center [114, 117] width 168 height 15
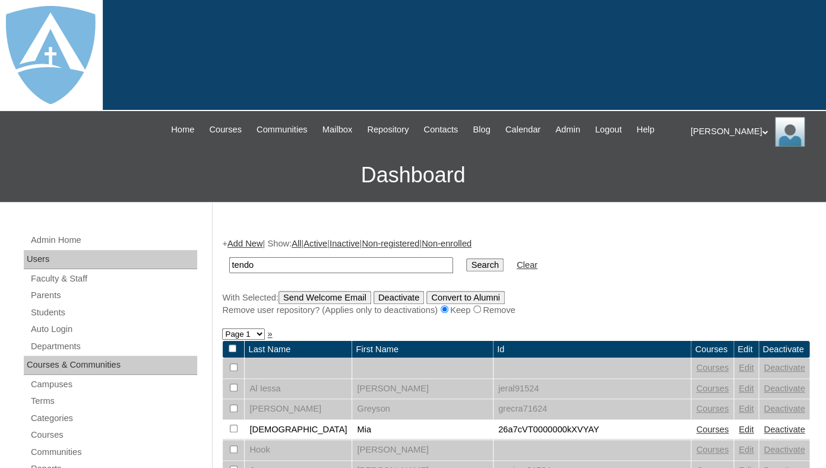
type input "tendo"
click at [466, 258] on input "Search" at bounding box center [484, 264] width 37 height 13
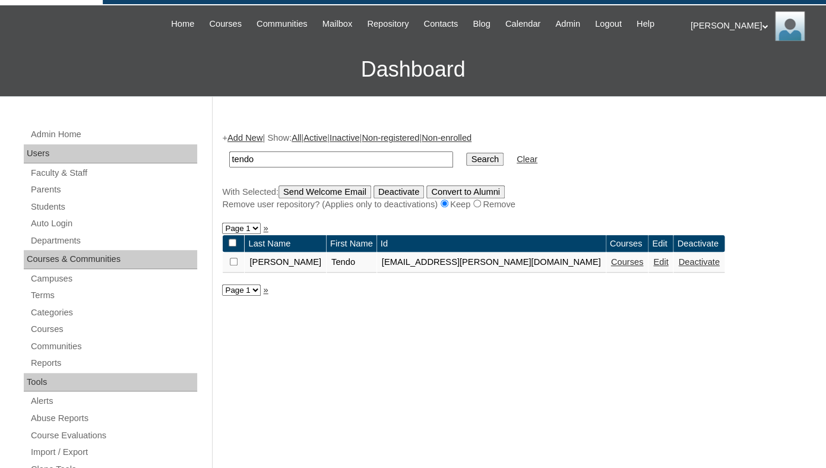
scroll to position [161, 0]
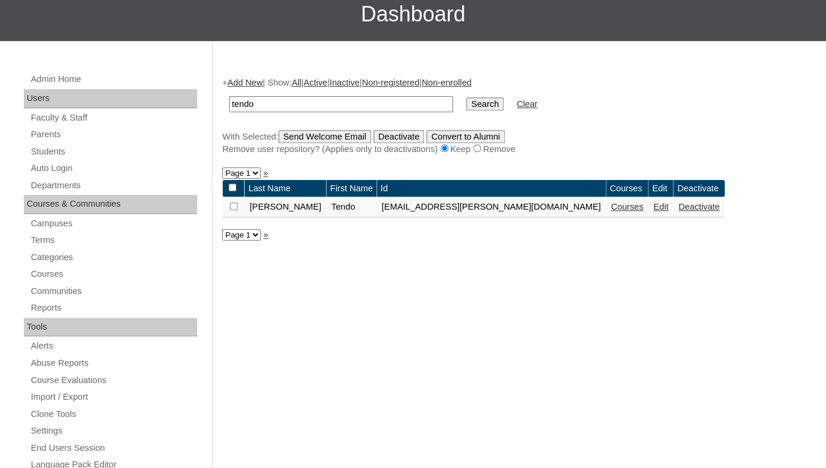
click at [611, 211] on link "Courses" at bounding box center [627, 207] width 33 height 10
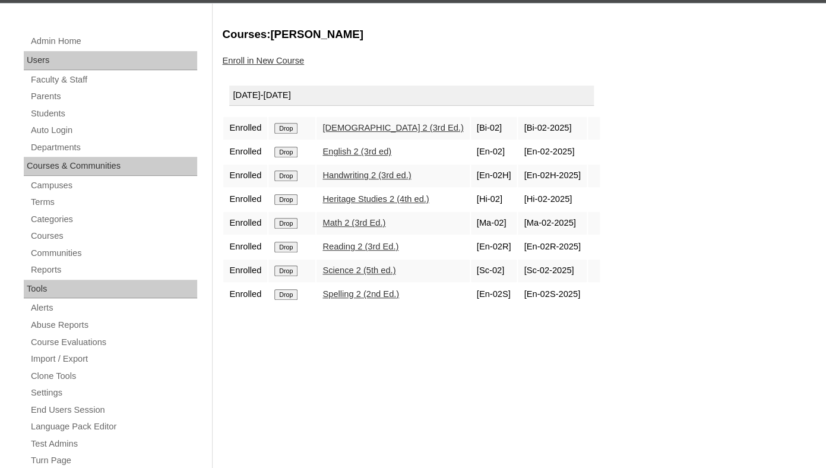
scroll to position [208, 0]
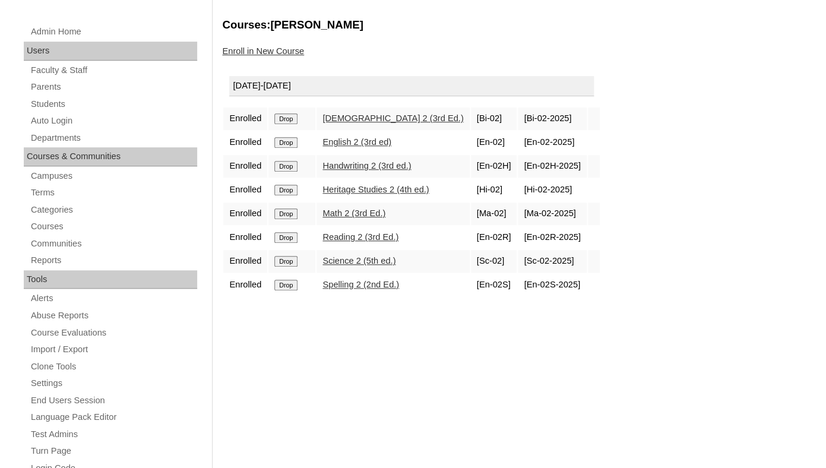
click at [286, 124] on input "Drop" at bounding box center [285, 118] width 23 height 11
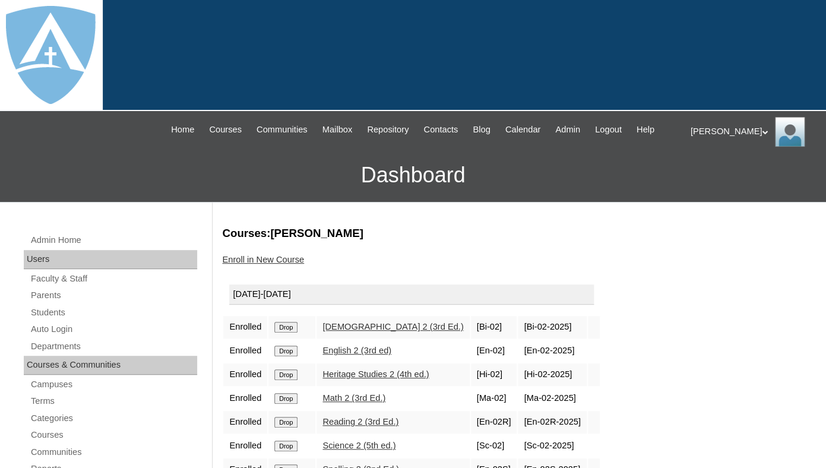
click at [286, 264] on link "Enroll in New Course" at bounding box center [263, 260] width 82 height 10
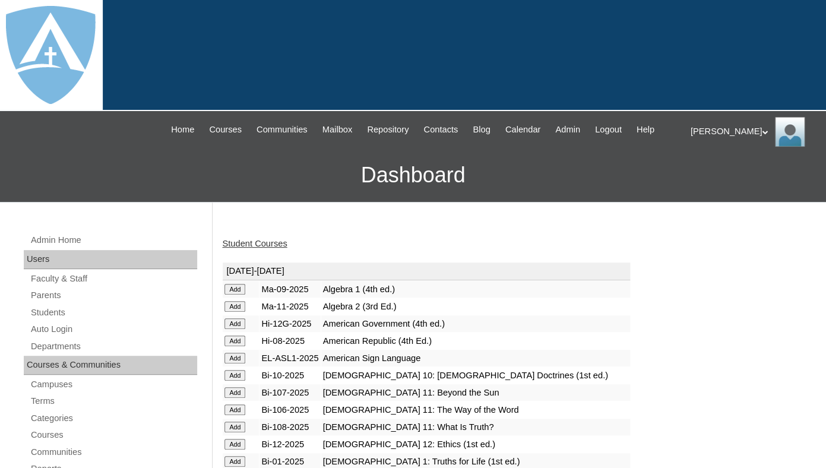
click at [272, 248] on link "Student Courses" at bounding box center [254, 244] width 65 height 10
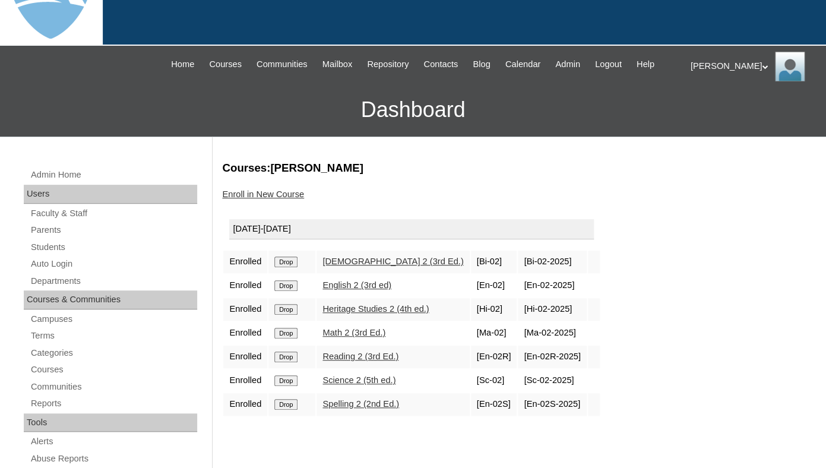
scroll to position [68, 0]
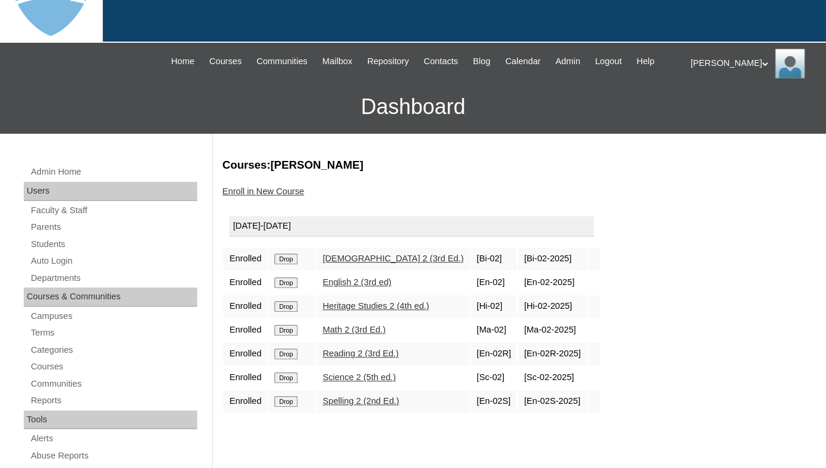
click at [282, 196] on link "Enroll in New Course" at bounding box center [263, 192] width 82 height 10
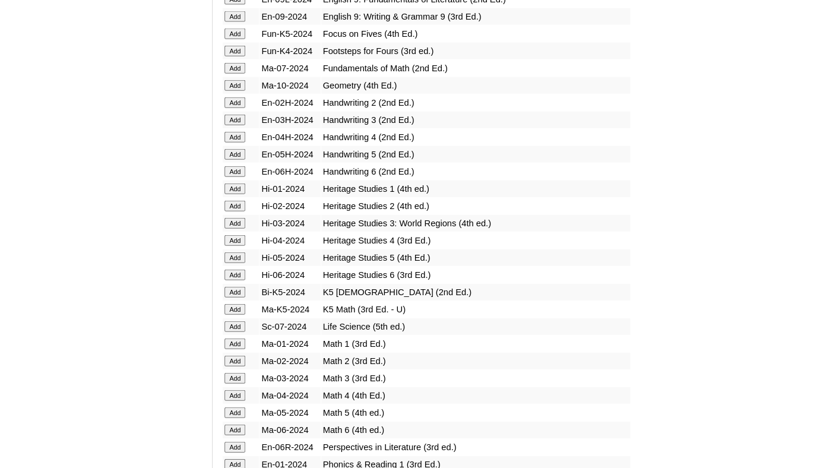
scroll to position [2651, 0]
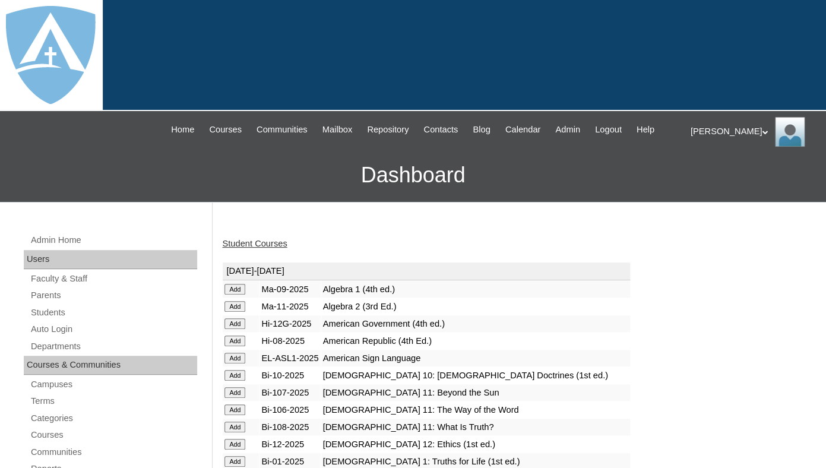
click at [273, 248] on link "Student Courses" at bounding box center [254, 244] width 65 height 10
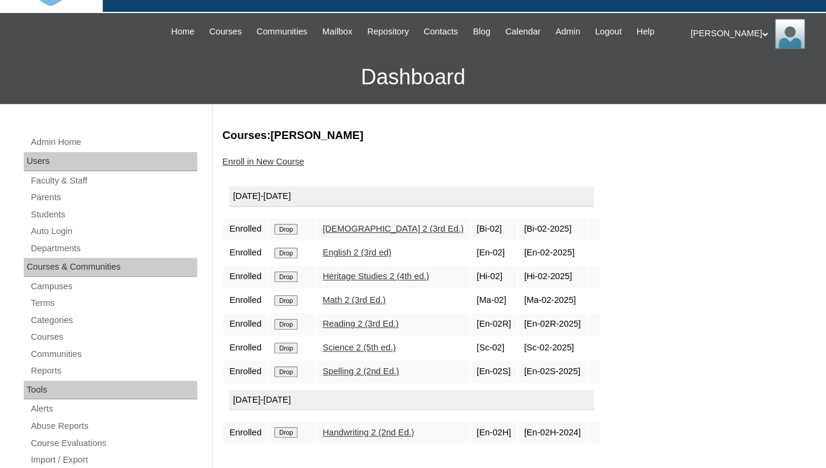
scroll to position [93, 0]
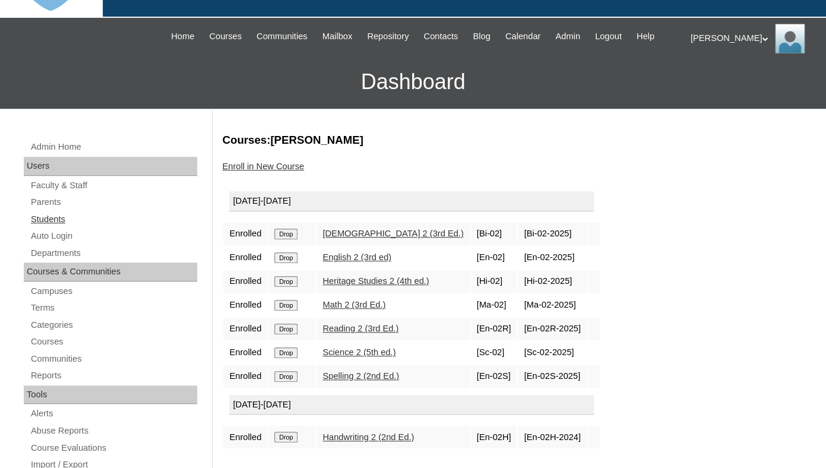
click at [49, 227] on link "Students" at bounding box center [114, 219] width 168 height 15
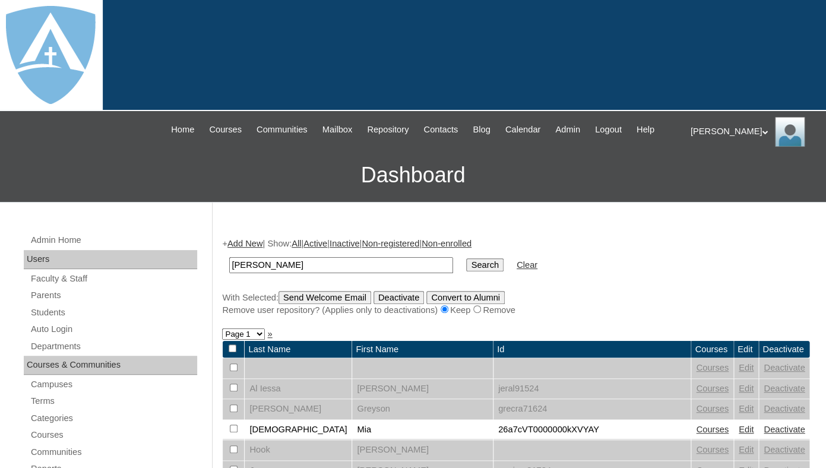
type input "[PERSON_NAME]"
click at [466, 258] on input "Search" at bounding box center [484, 264] width 37 height 13
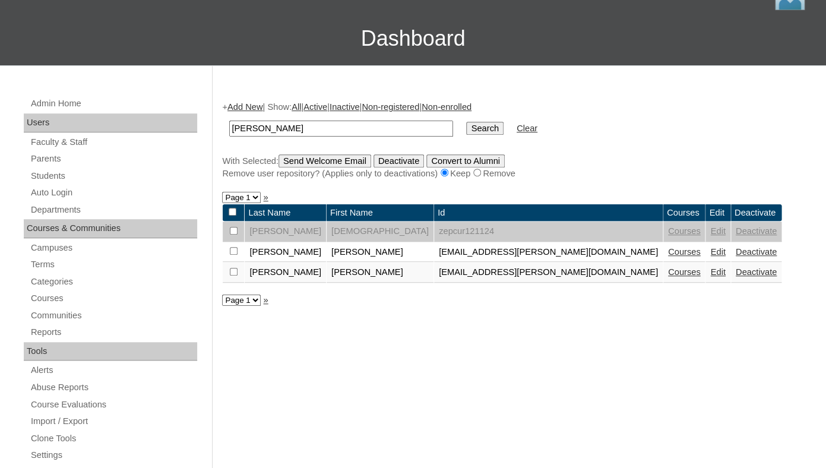
scroll to position [172, 0]
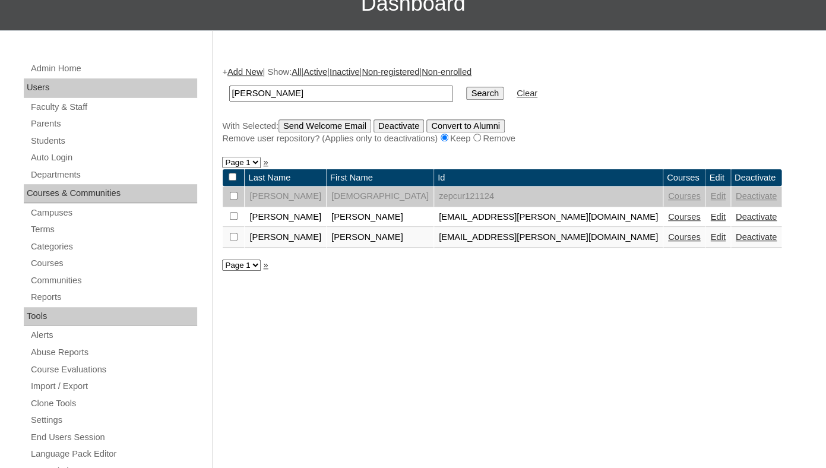
click at [668, 222] on link "Courses" at bounding box center [684, 217] width 33 height 10
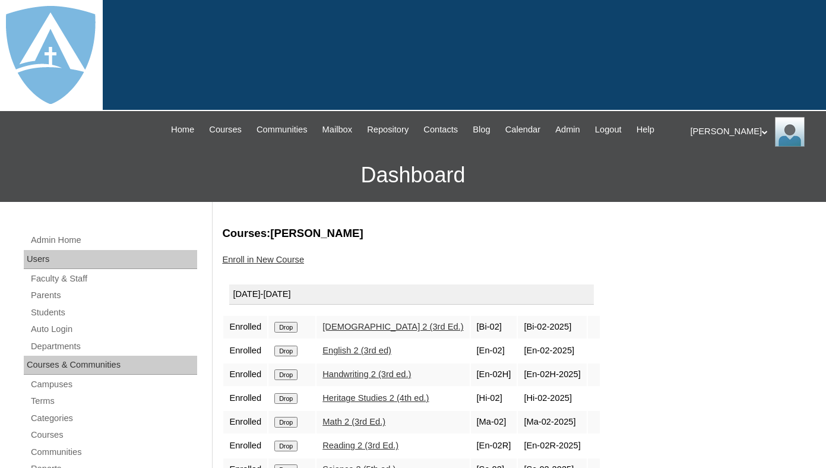
scroll to position [176, 0]
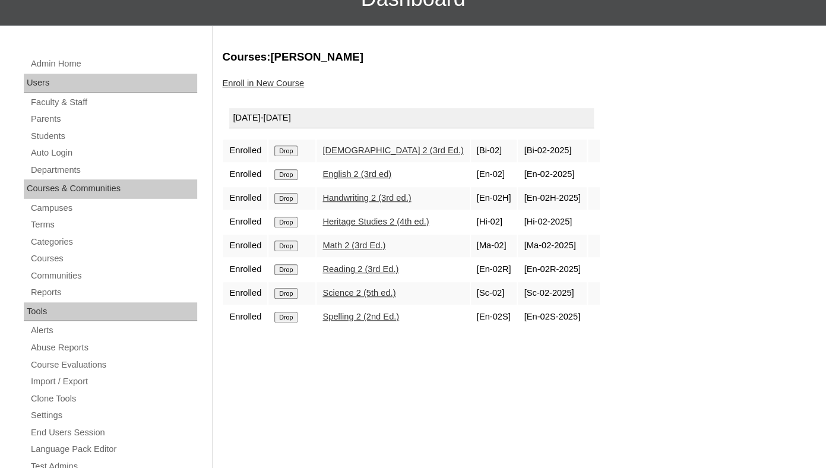
click at [289, 156] on input "Drop" at bounding box center [285, 151] width 23 height 11
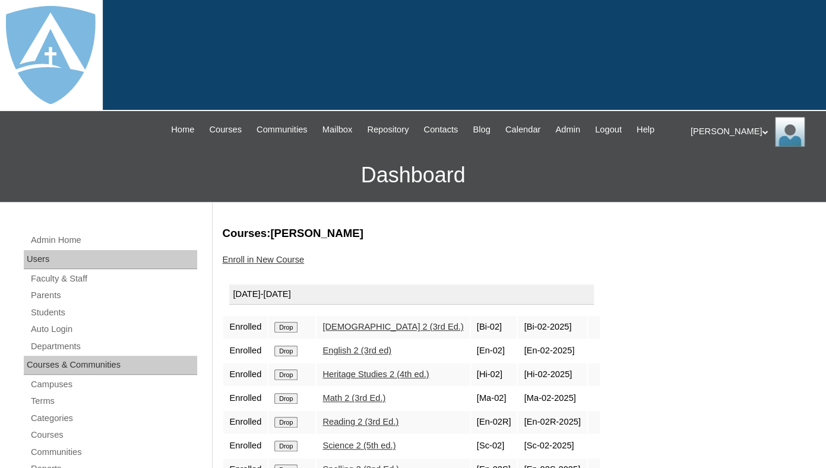
click at [287, 264] on link "Enroll in New Course" at bounding box center [263, 260] width 82 height 10
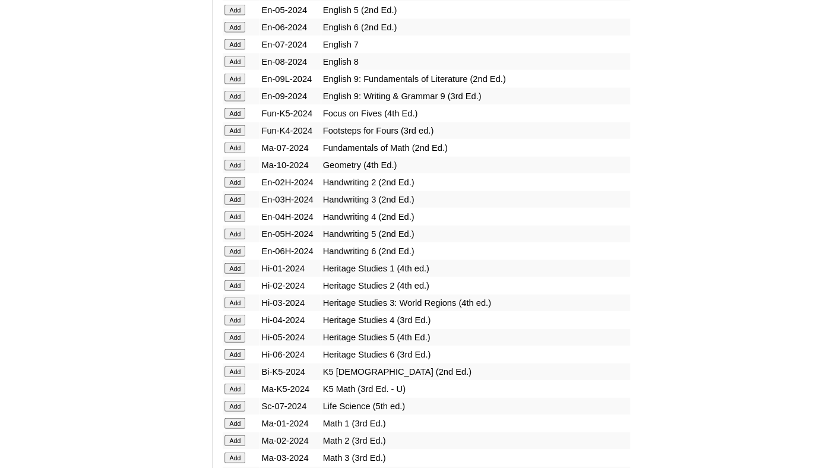
scroll to position [2573, 0]
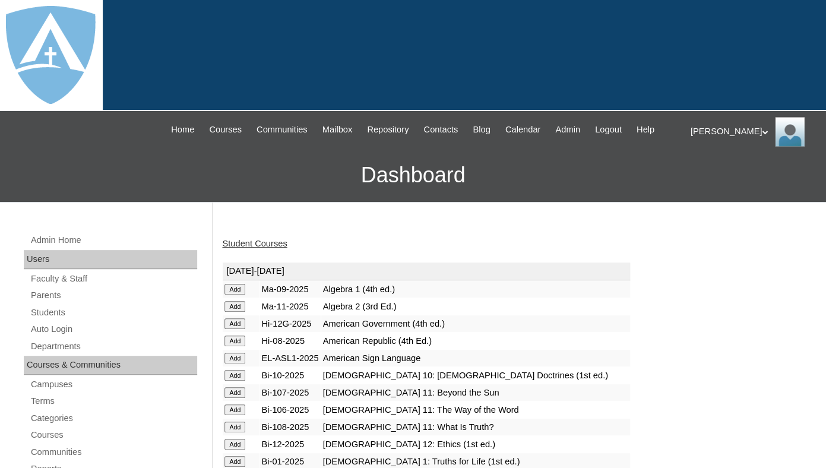
click at [266, 248] on link "Student Courses" at bounding box center [254, 244] width 65 height 10
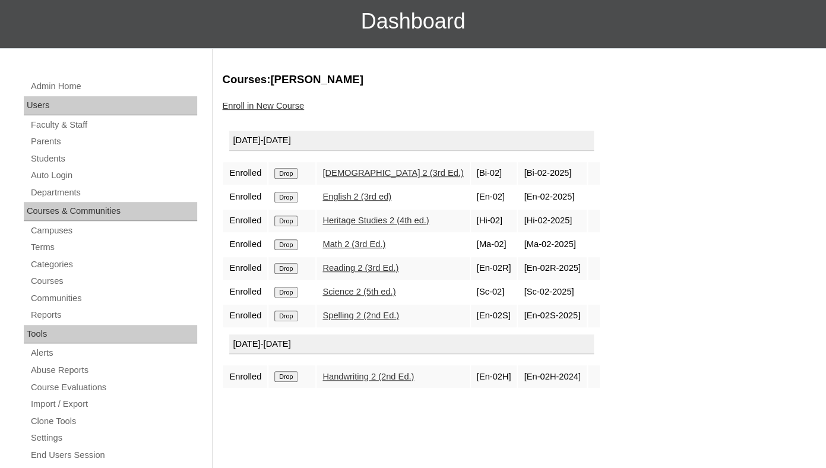
scroll to position [153, 0]
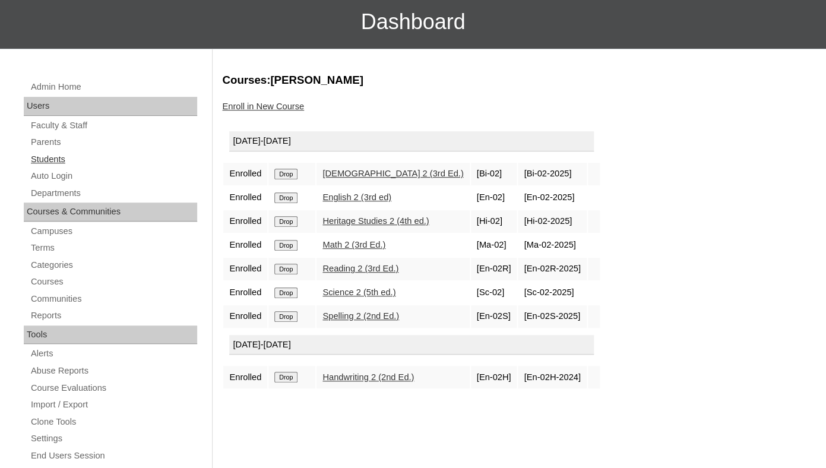
click at [46, 167] on link "Students" at bounding box center [114, 159] width 168 height 15
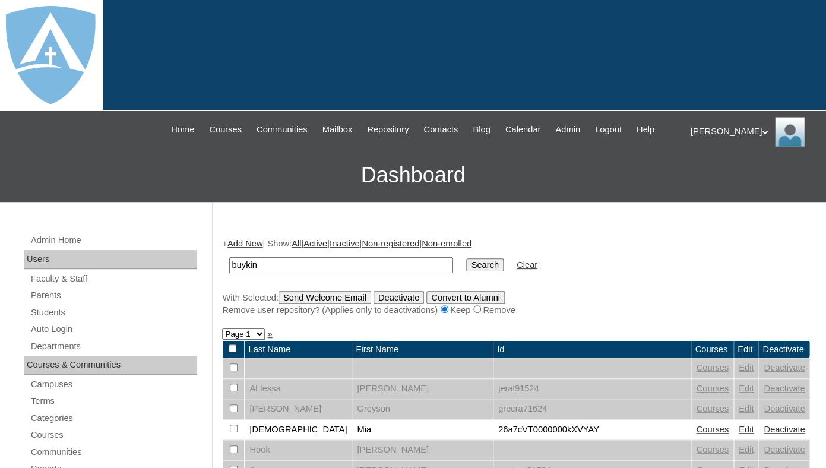
type input "buykin"
click at [466, 258] on input "Search" at bounding box center [484, 264] width 37 height 13
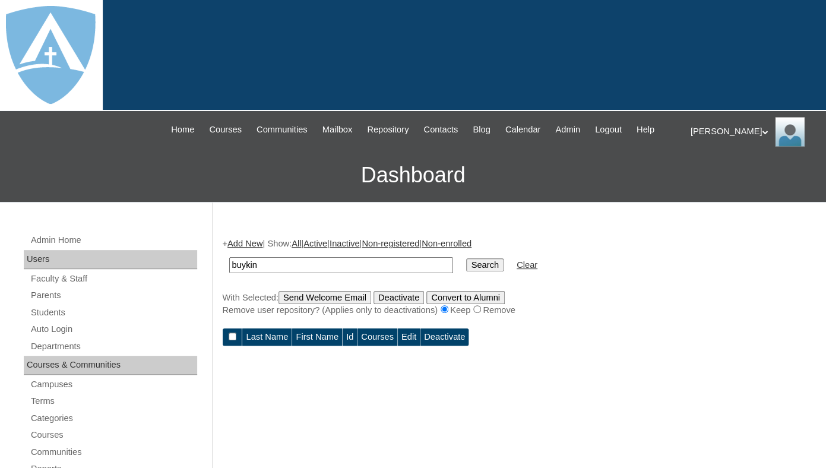
click at [243, 273] on input "buykin" at bounding box center [341, 265] width 224 height 16
type input "[PERSON_NAME]"
click at [466, 258] on input "Search" at bounding box center [484, 264] width 37 height 13
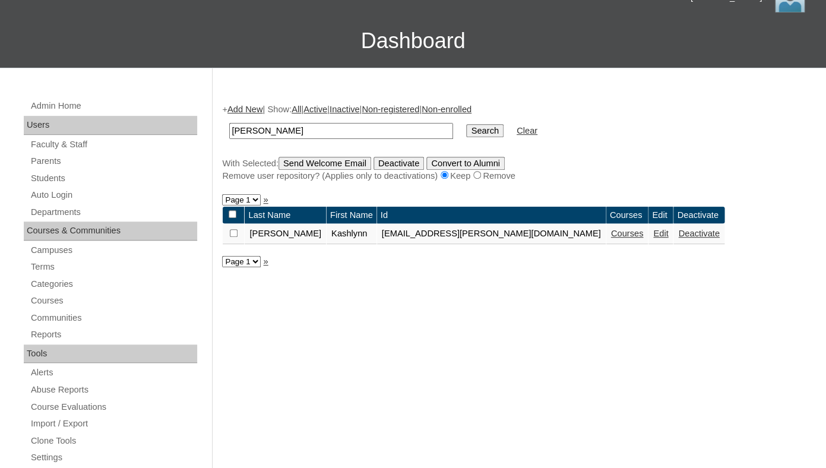
scroll to position [137, 0]
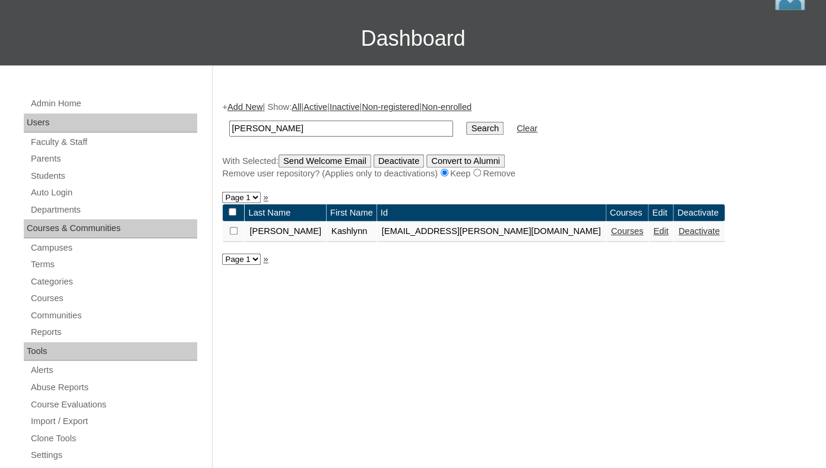
click at [611, 236] on link "Courses" at bounding box center [627, 231] width 33 height 10
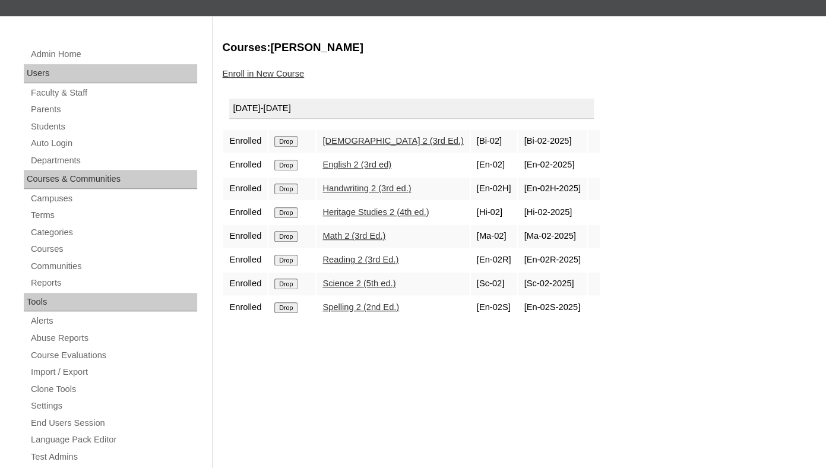
scroll to position [203, 0]
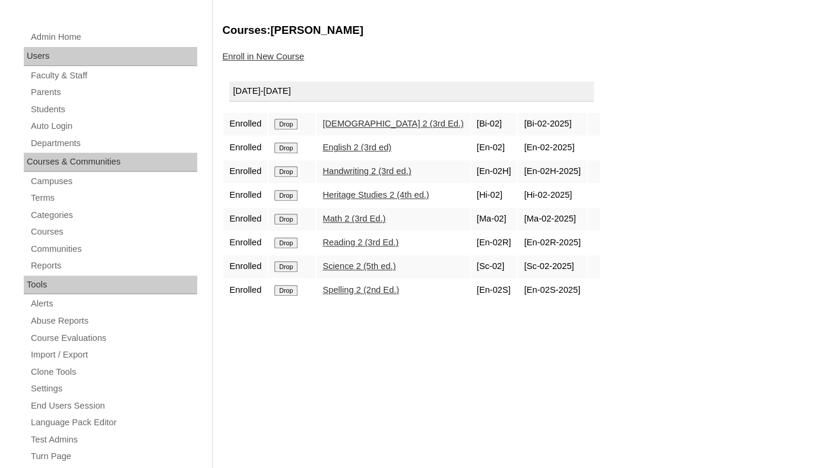
click at [285, 129] on input "Drop" at bounding box center [285, 124] width 23 height 11
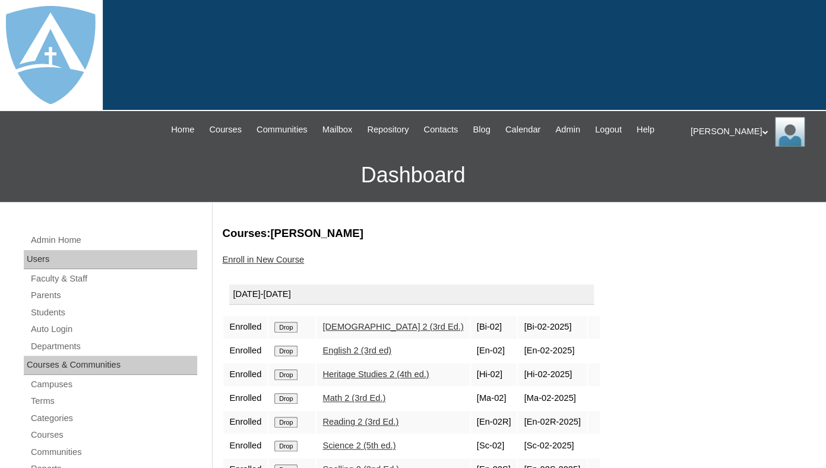
click at [283, 264] on link "Enroll in New Course" at bounding box center [263, 260] width 82 height 10
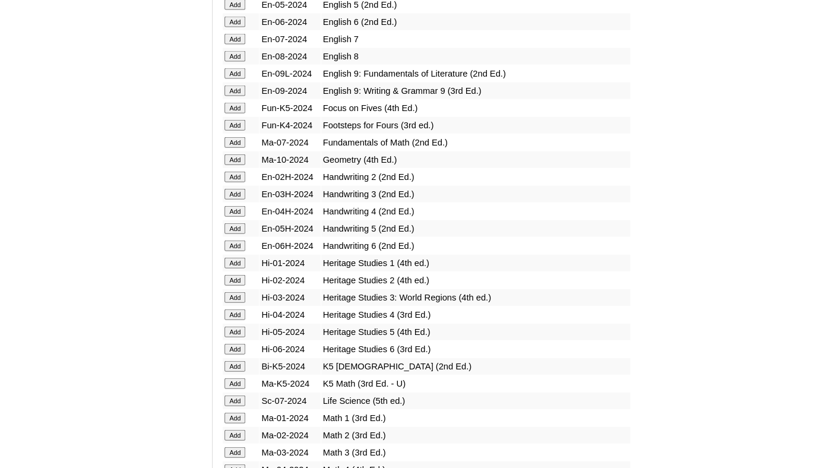
scroll to position [2581, 0]
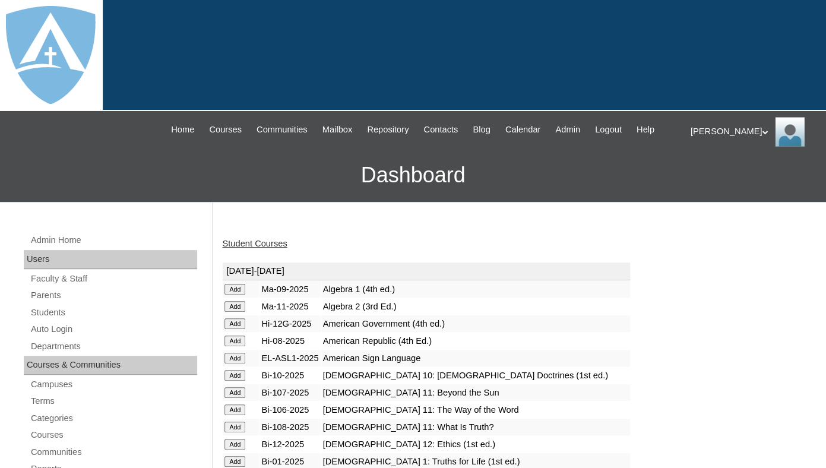
click at [274, 248] on link "Student Courses" at bounding box center [254, 244] width 65 height 10
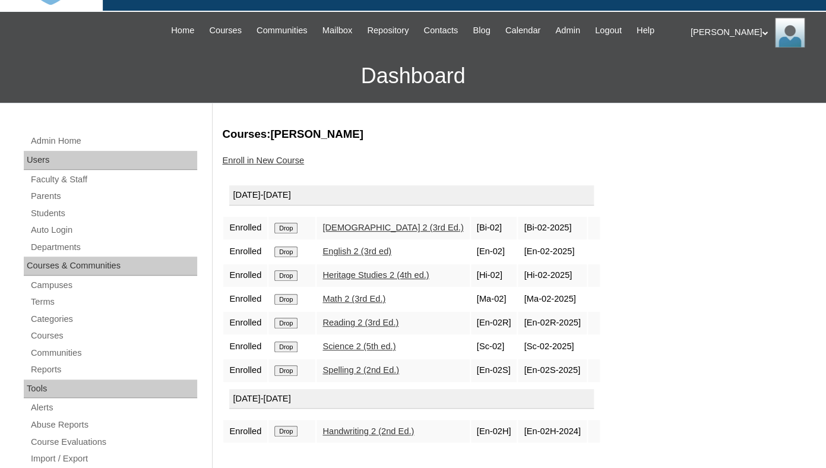
scroll to position [150, 0]
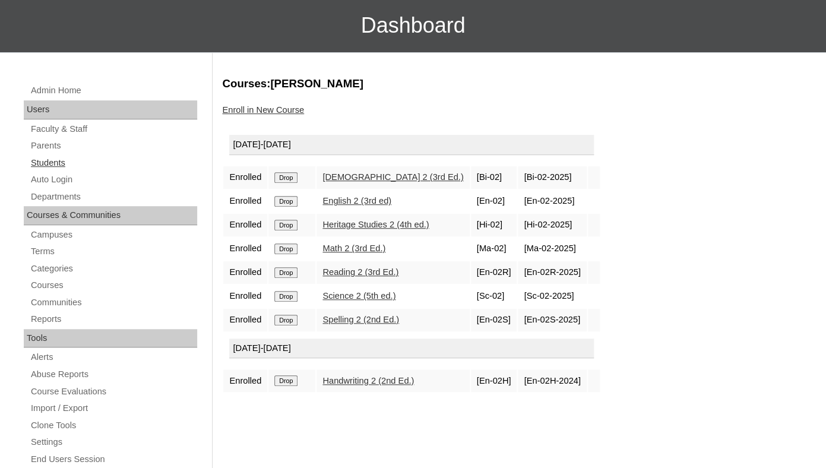
click at [56, 170] on link "Students" at bounding box center [114, 163] width 168 height 15
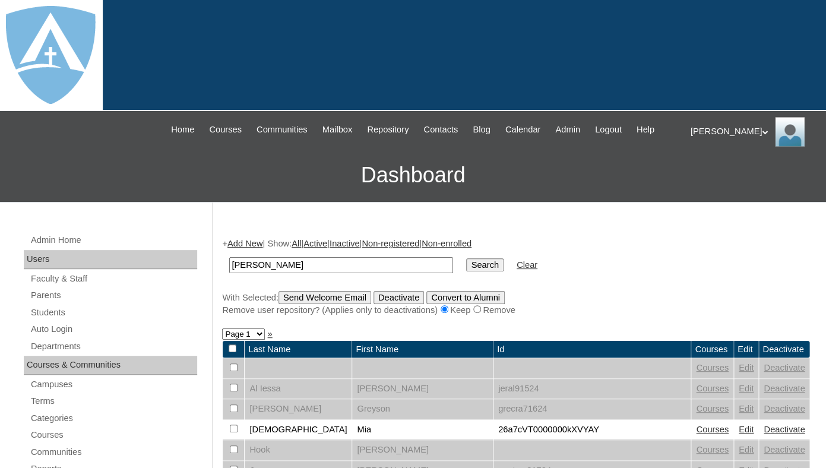
type input "[PERSON_NAME]"
click at [466, 258] on input "Search" at bounding box center [484, 264] width 37 height 13
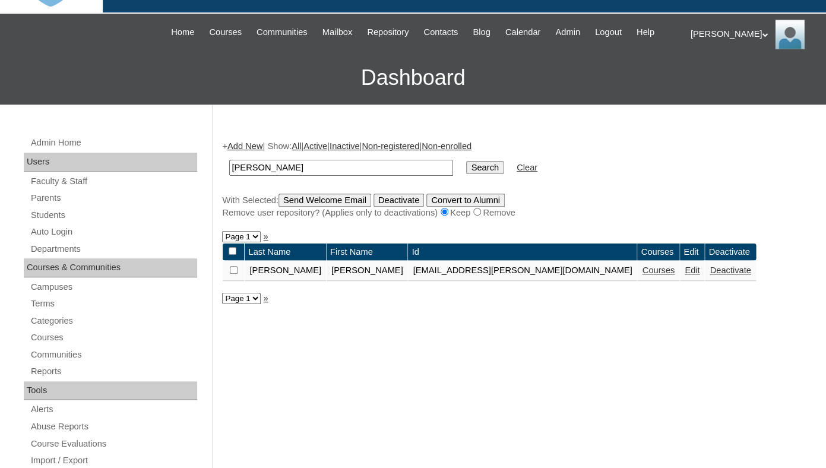
scroll to position [108, 0]
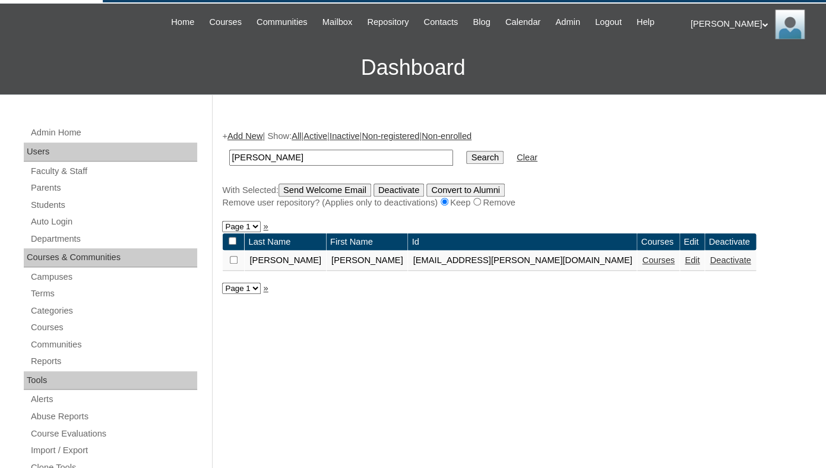
click at [642, 265] on link "Courses" at bounding box center [658, 260] width 33 height 10
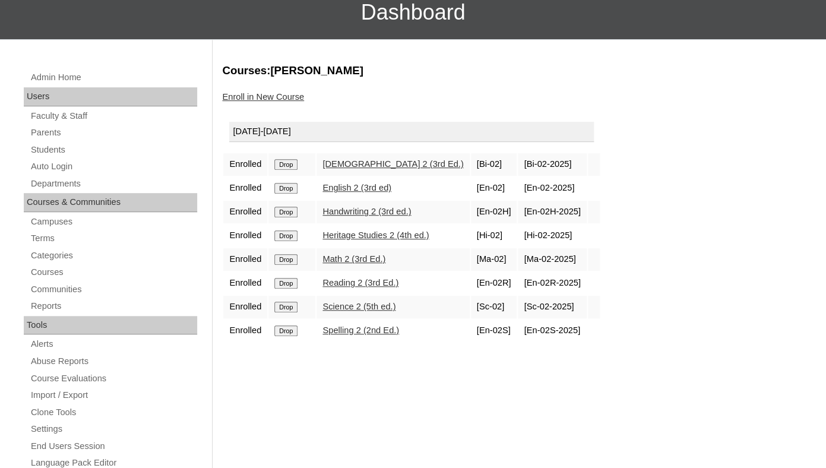
scroll to position [172, 0]
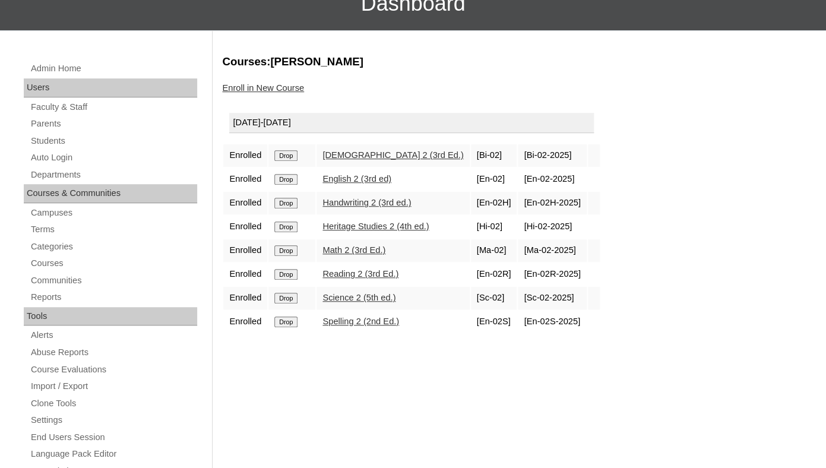
click at [286, 161] on input "Drop" at bounding box center [285, 155] width 23 height 11
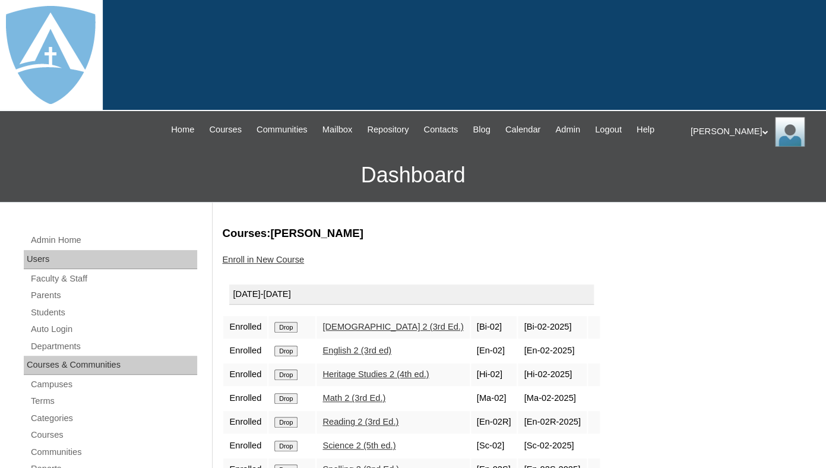
click at [282, 264] on link "Enroll in New Course" at bounding box center [263, 260] width 82 height 10
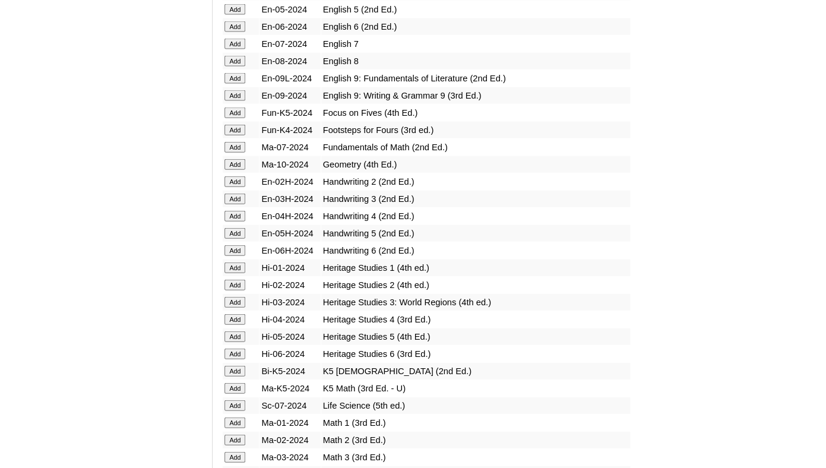
scroll to position [2583, 0]
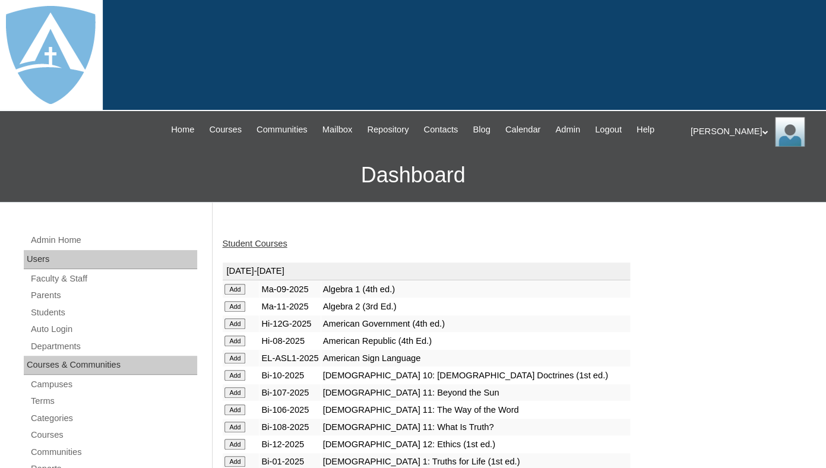
click at [254, 248] on link "Student Courses" at bounding box center [254, 244] width 65 height 10
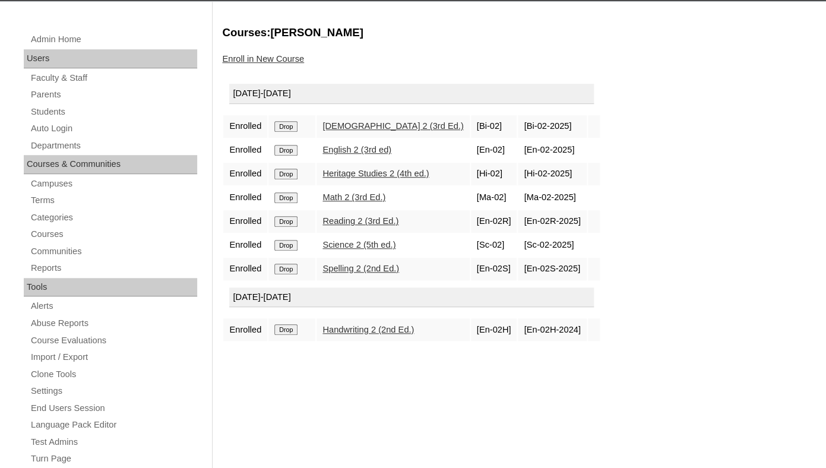
scroll to position [203, 0]
